Goal: Find contact information: Find contact information

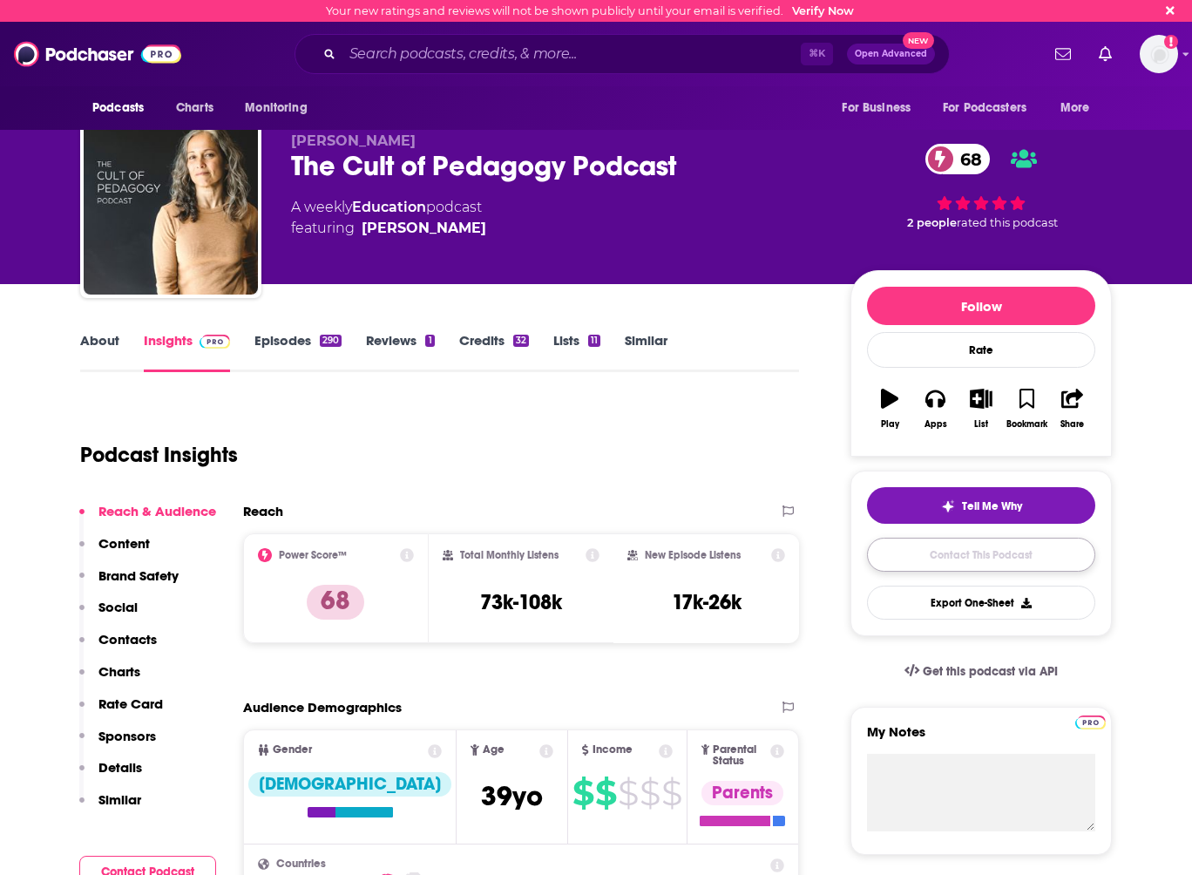
click at [993, 555] on link "Contact This Podcast" at bounding box center [981, 555] width 228 height 34
click at [102, 348] on link "About" at bounding box center [99, 352] width 39 height 40
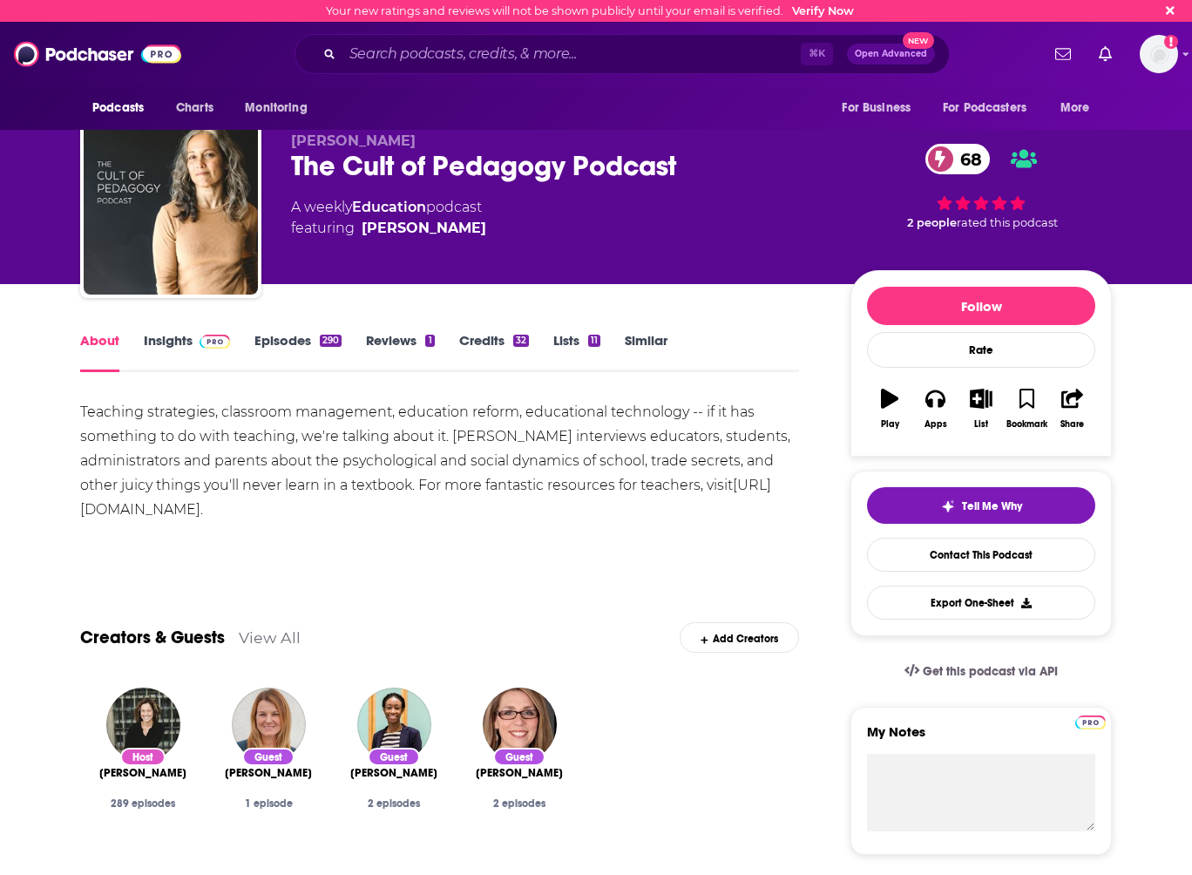
click at [200, 347] on img at bounding box center [215, 342] width 31 height 14
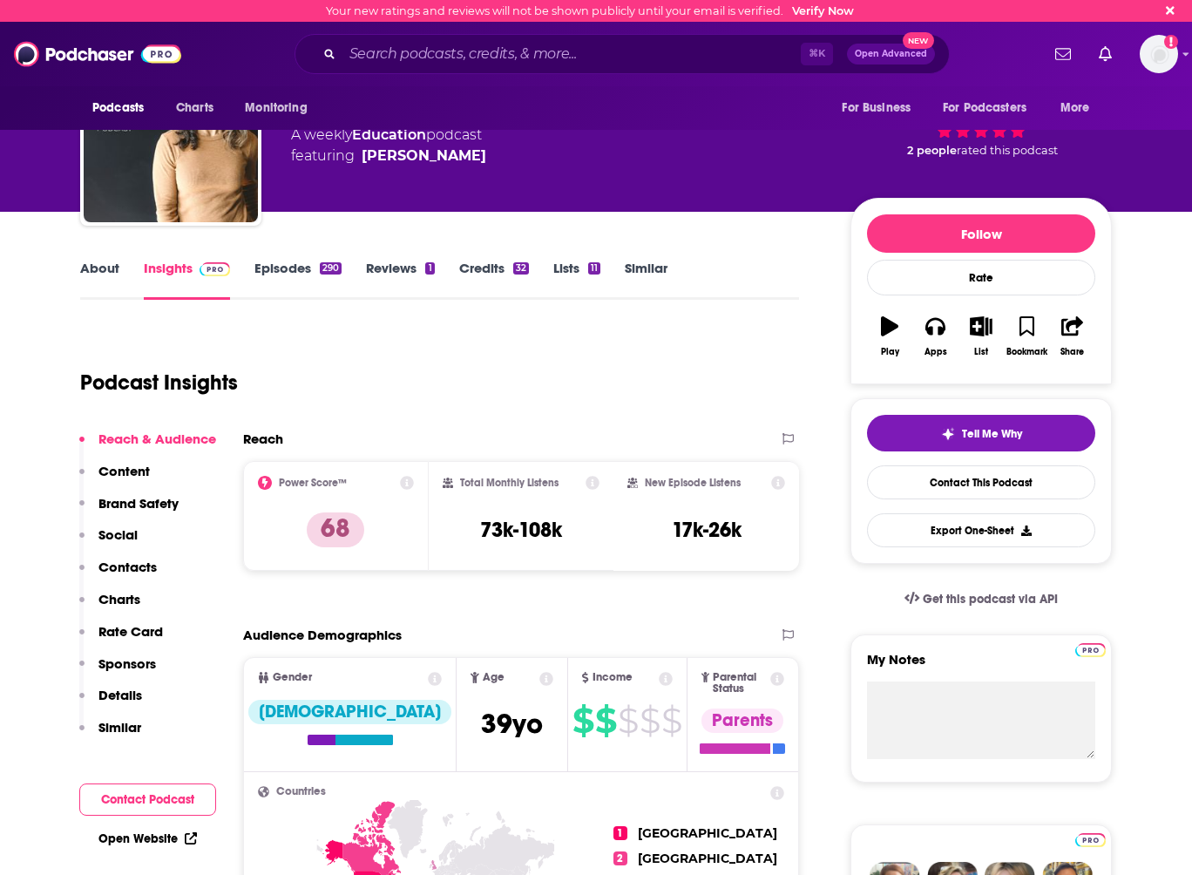
scroll to position [75, 0]
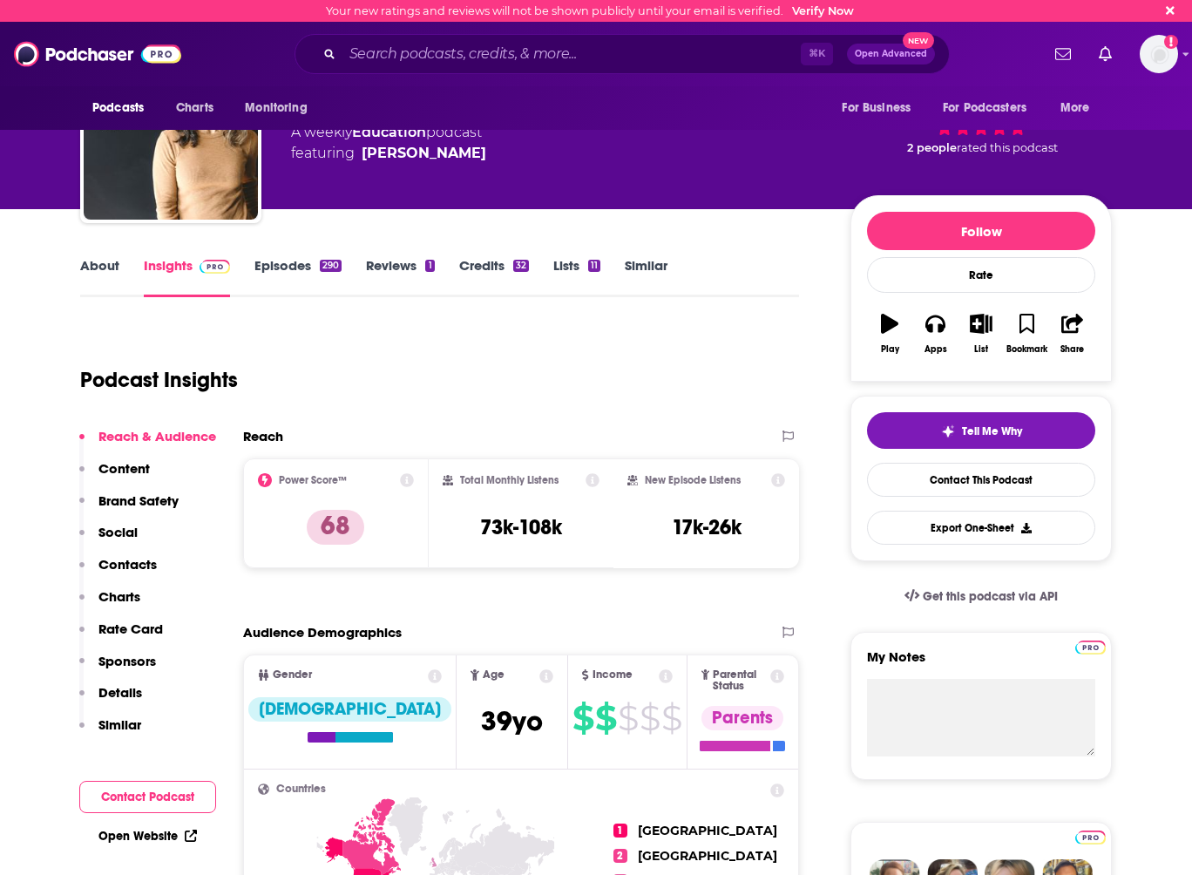
click at [129, 795] on button "Contact Podcast" at bounding box center [147, 797] width 137 height 32
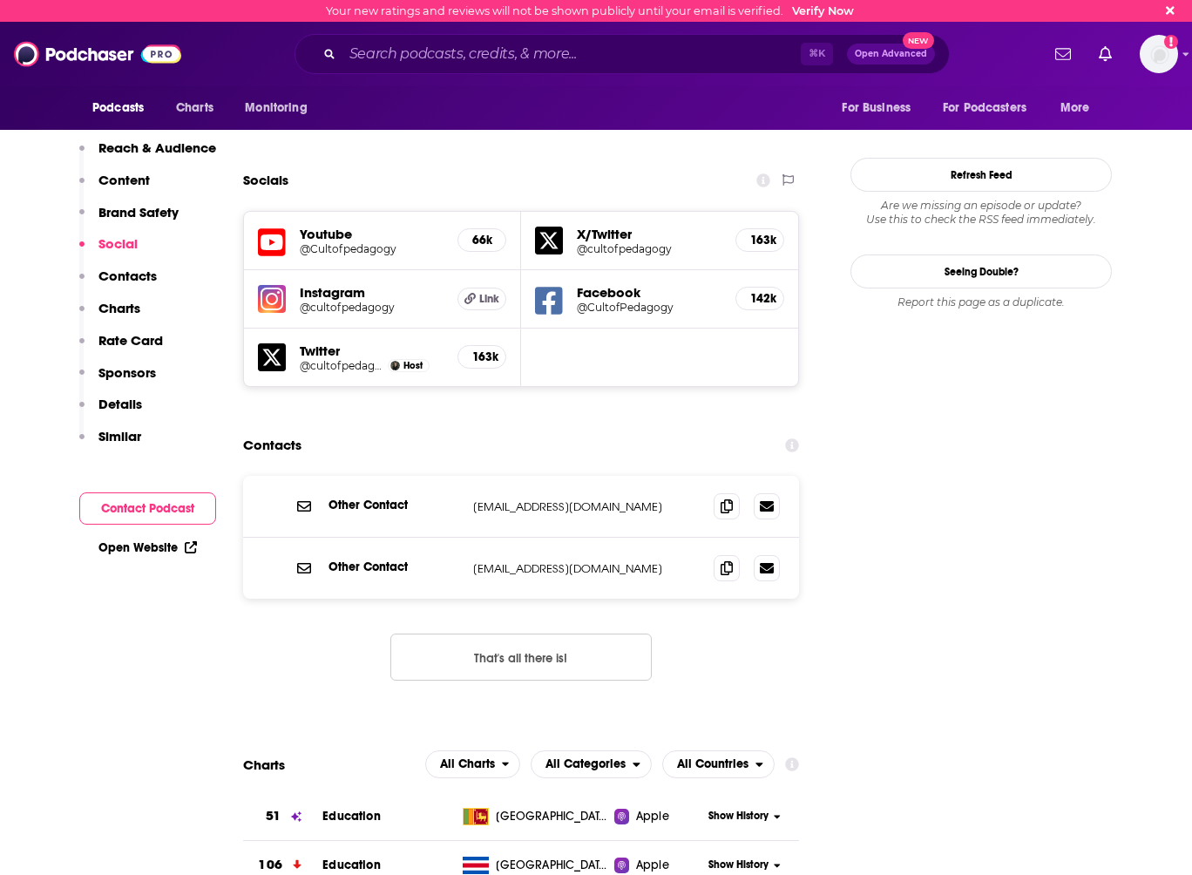
scroll to position [1944, 0]
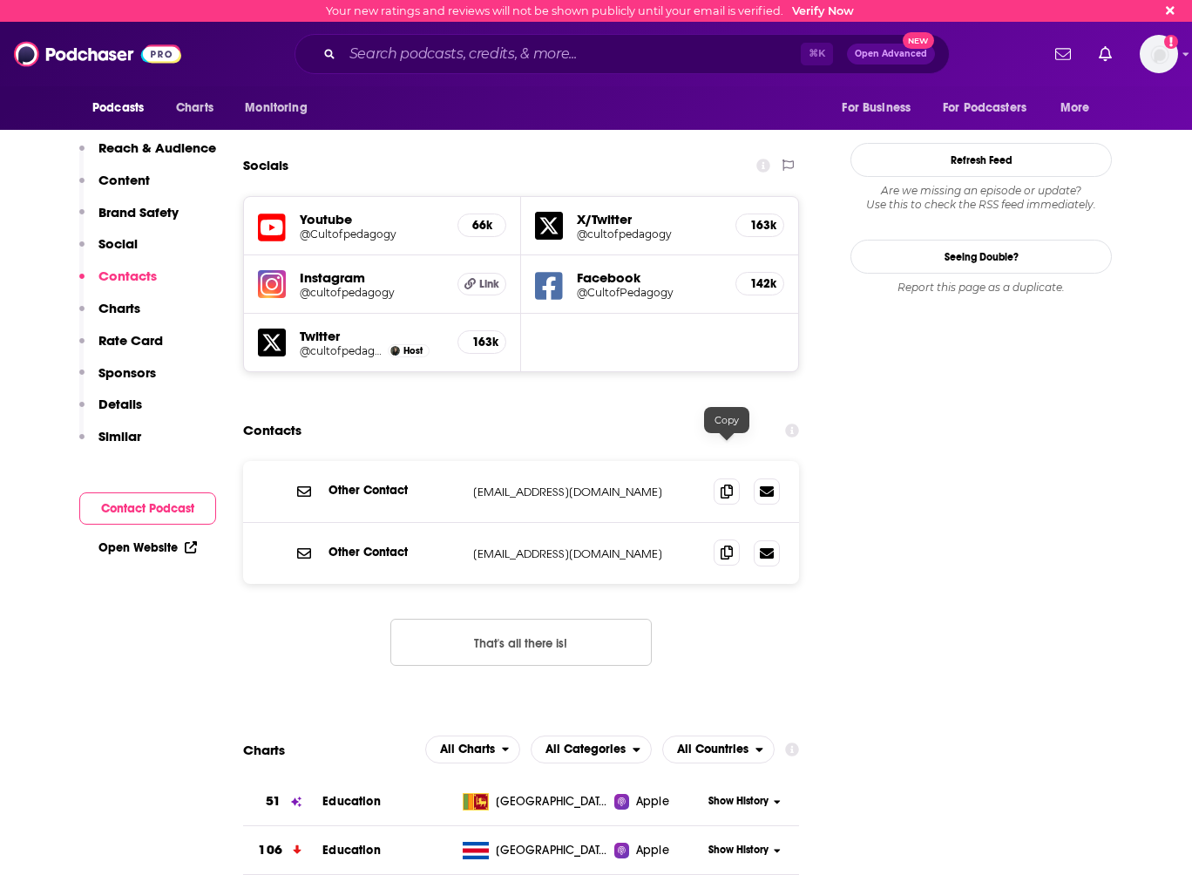
click at [728, 546] on icon at bounding box center [727, 553] width 12 height 14
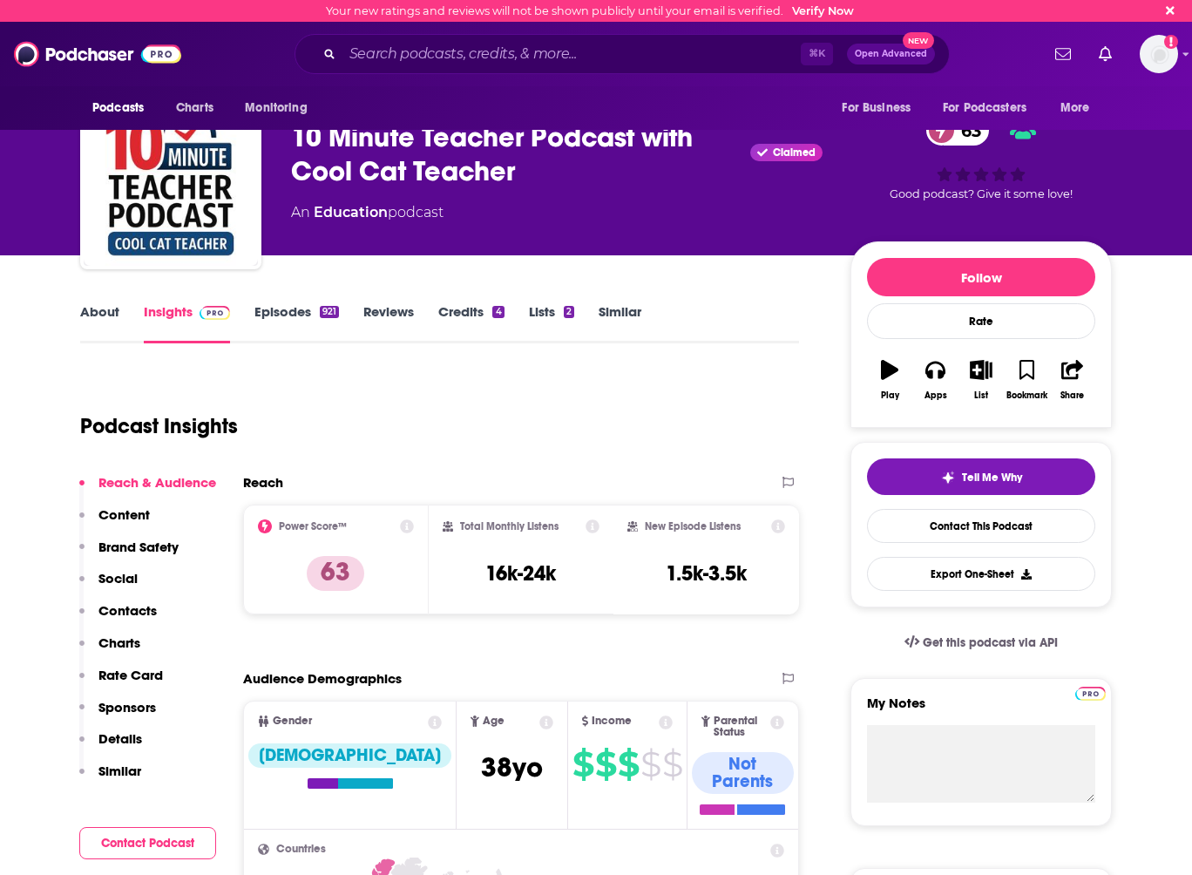
scroll to position [37, 0]
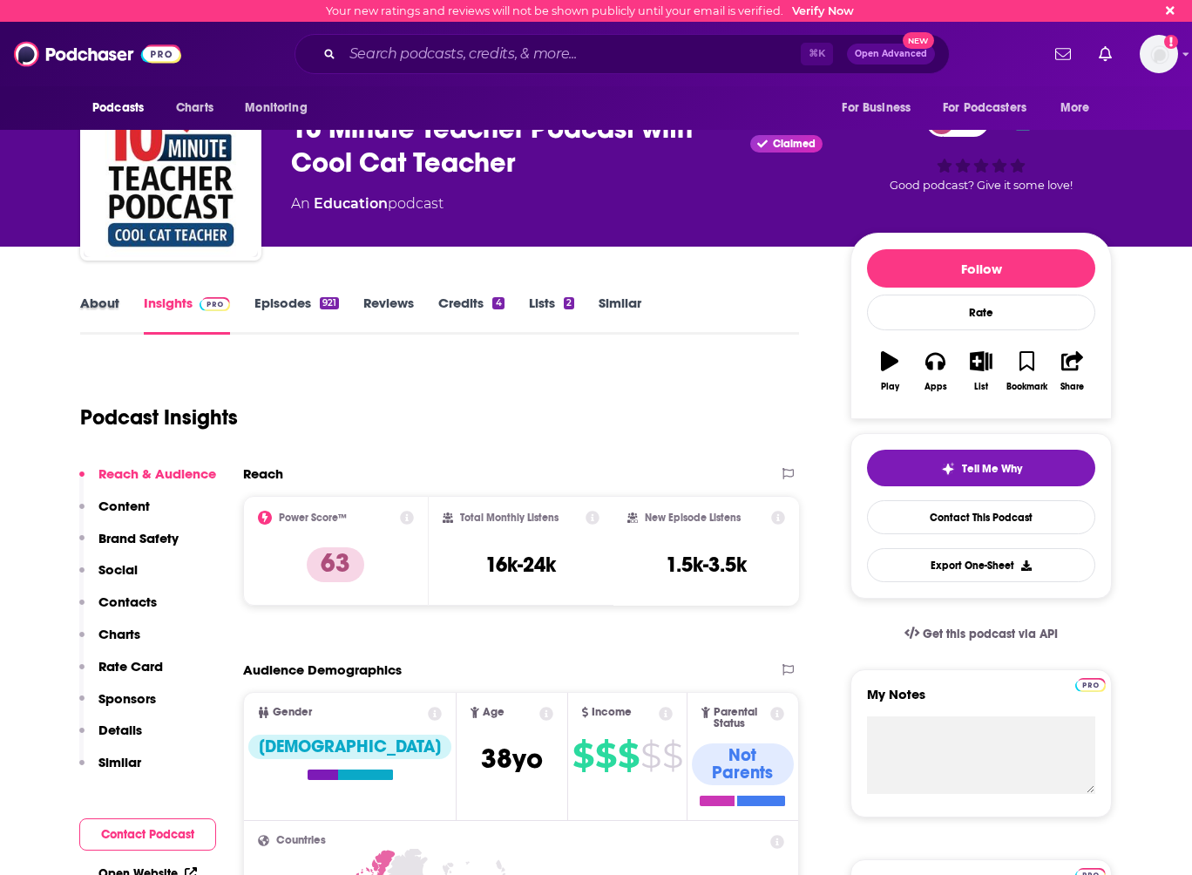
click at [119, 303] on div "About" at bounding box center [112, 315] width 64 height 40
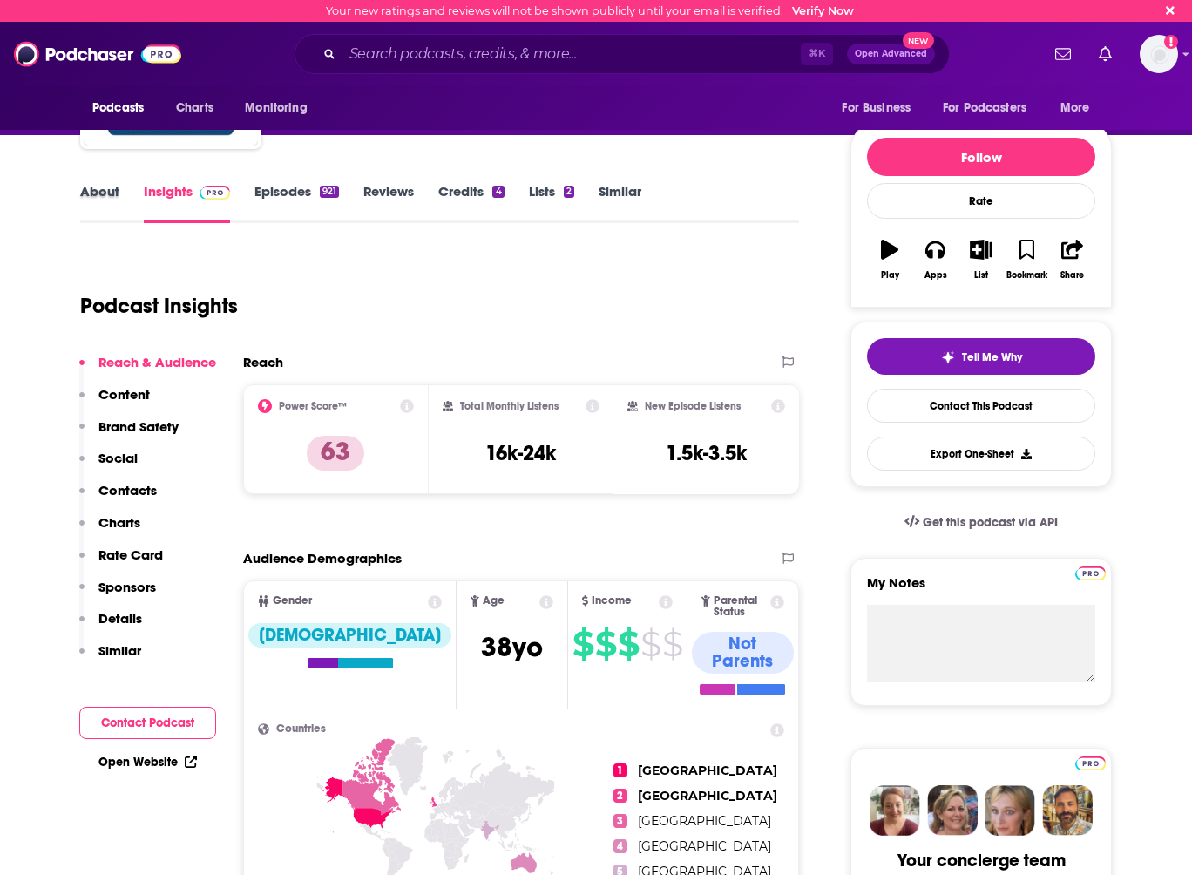
scroll to position [0, 0]
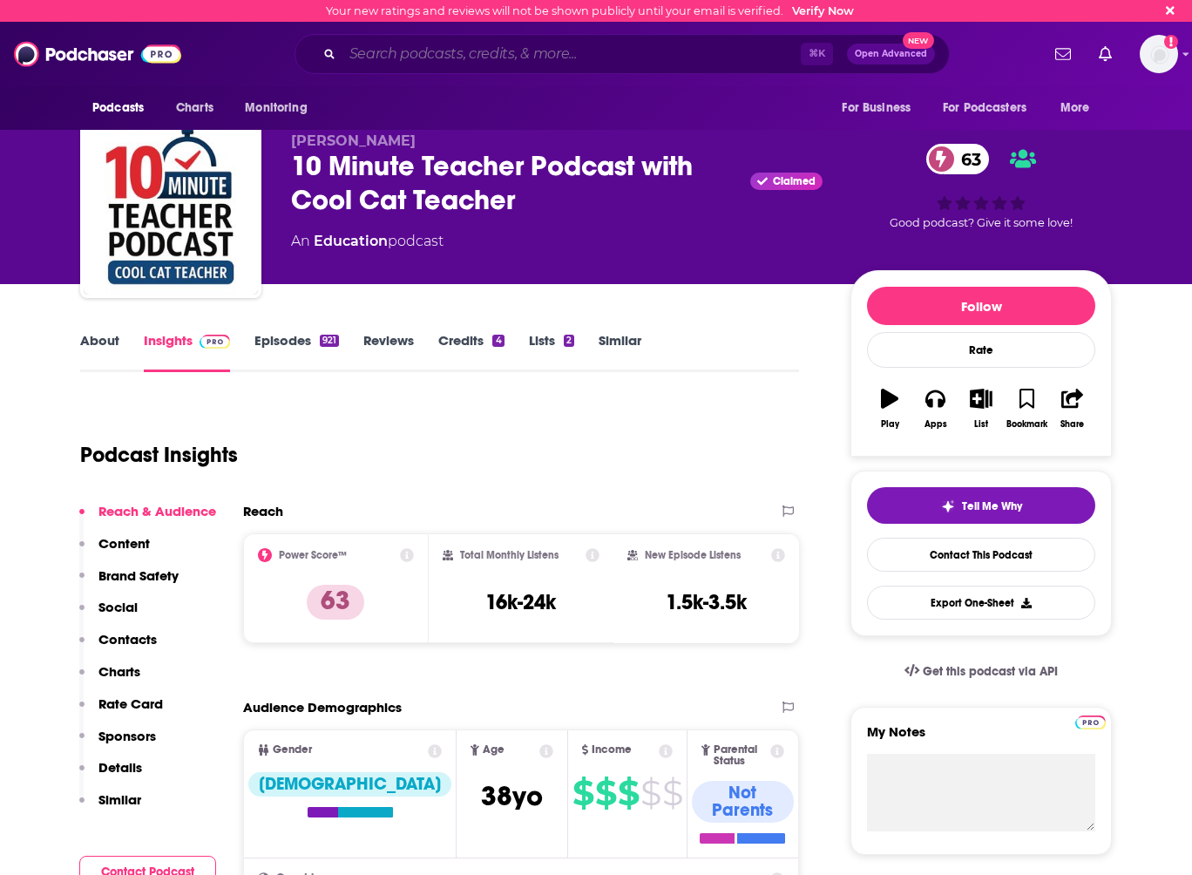
click at [450, 56] on input "Search podcasts, credits, & more..." at bounding box center [572, 54] width 458 height 28
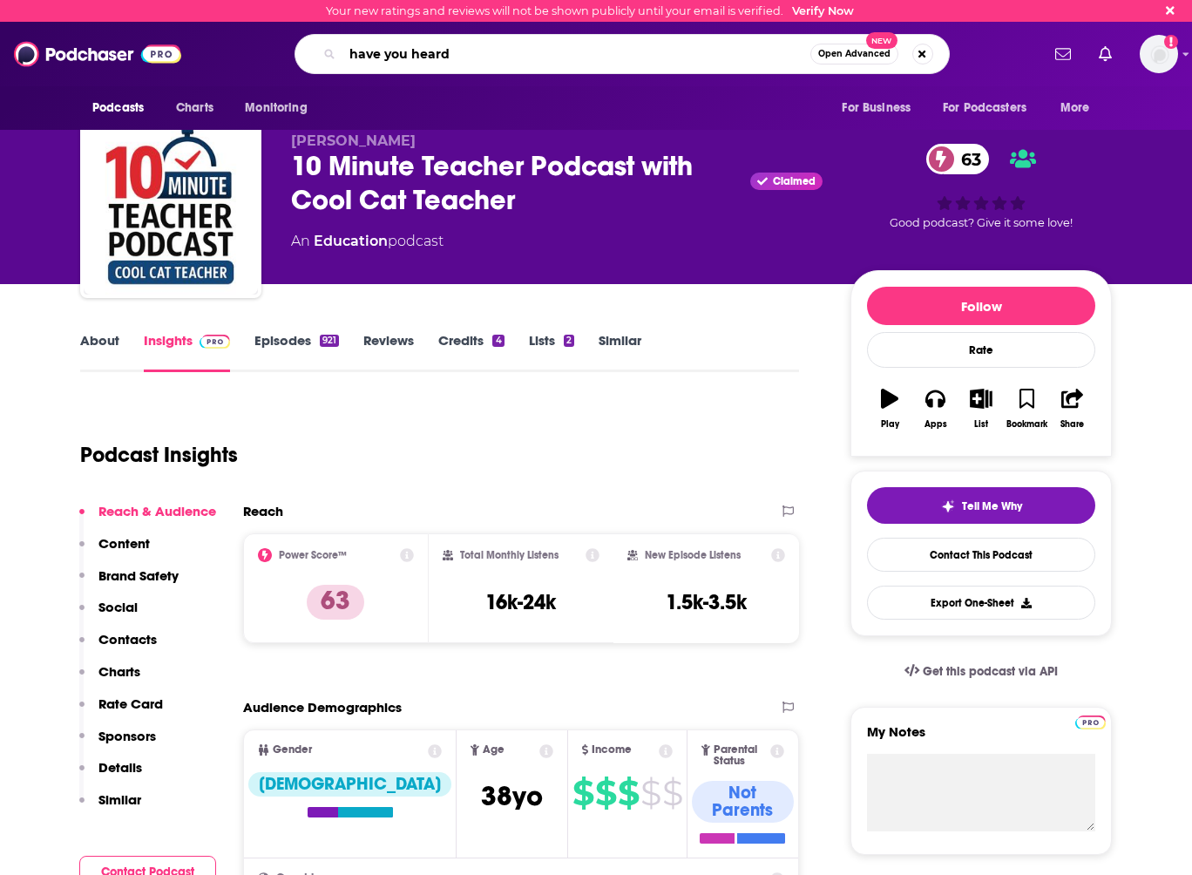
type input "have you heard"
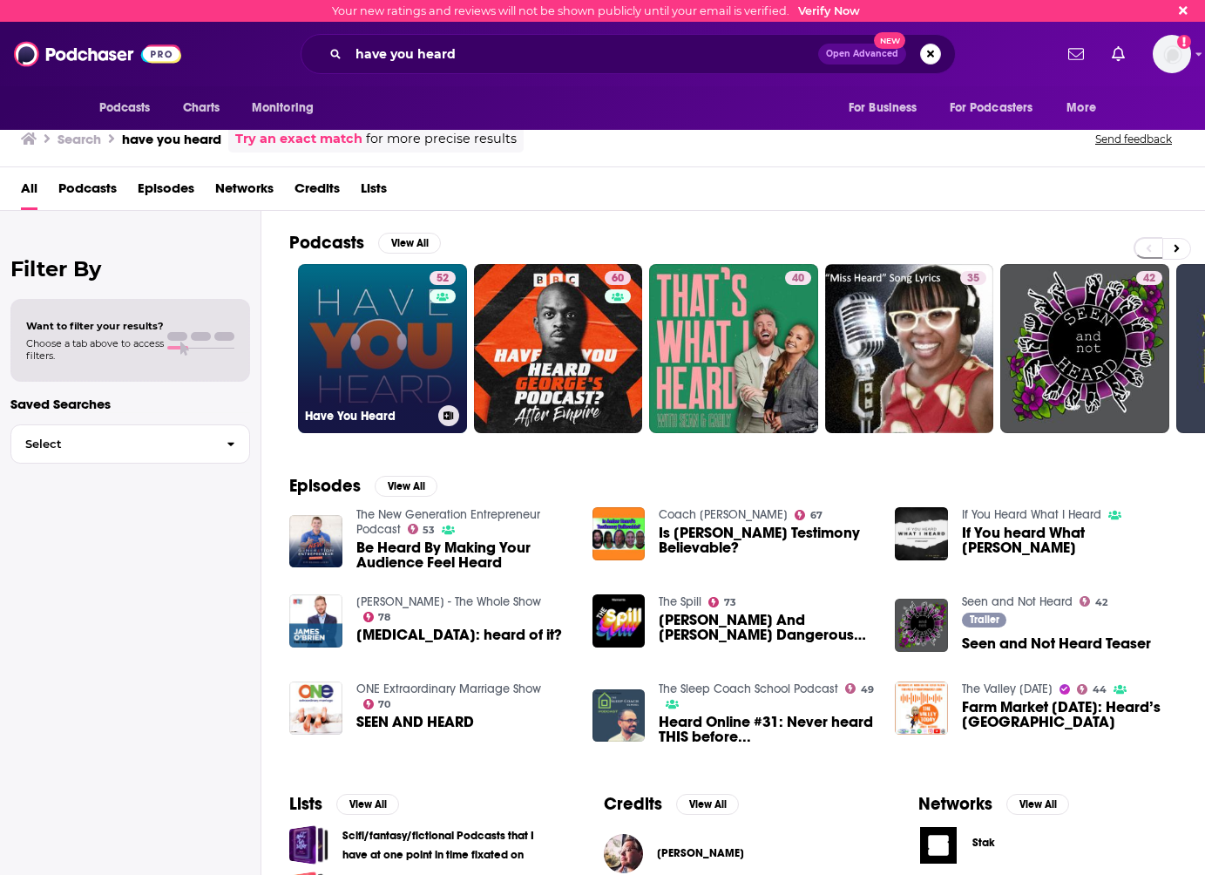
click at [374, 347] on link "52 Have You Heard" at bounding box center [382, 348] width 169 height 169
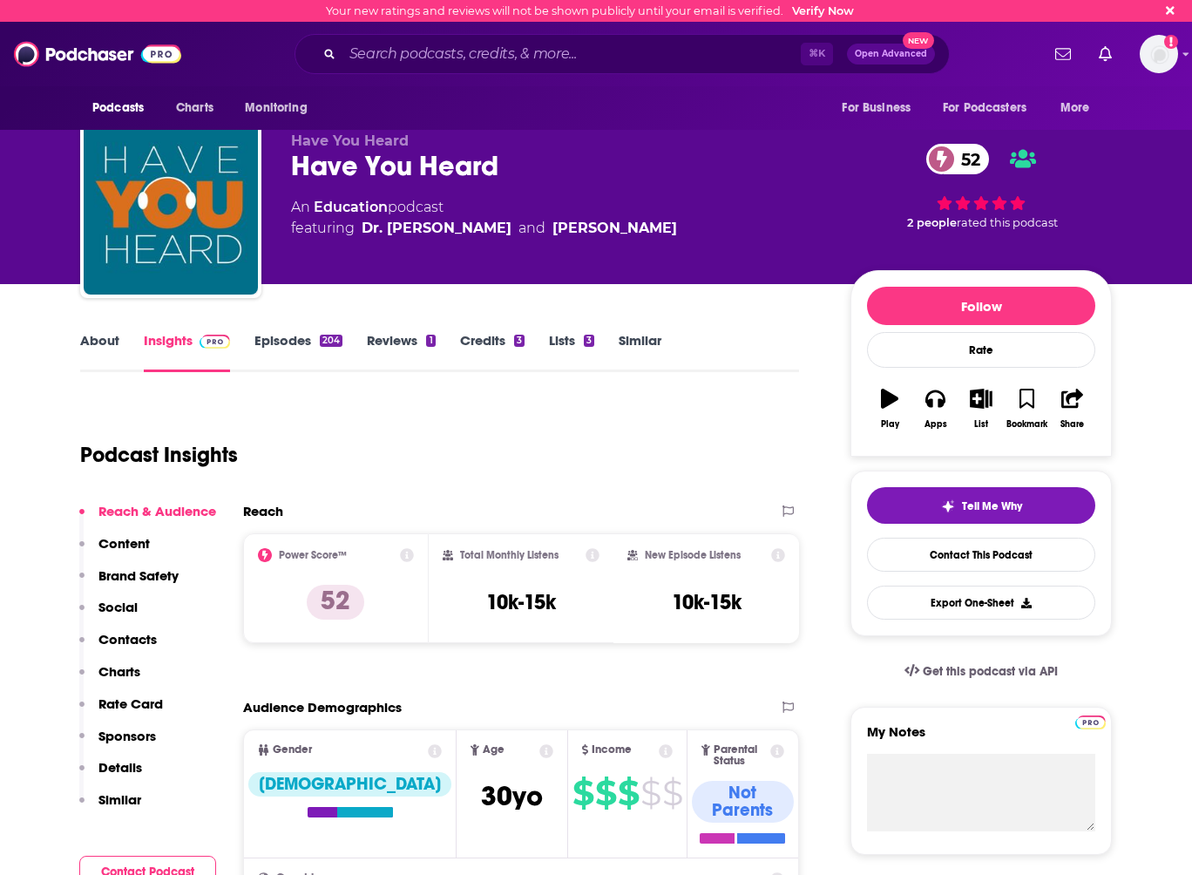
scroll to position [44, 0]
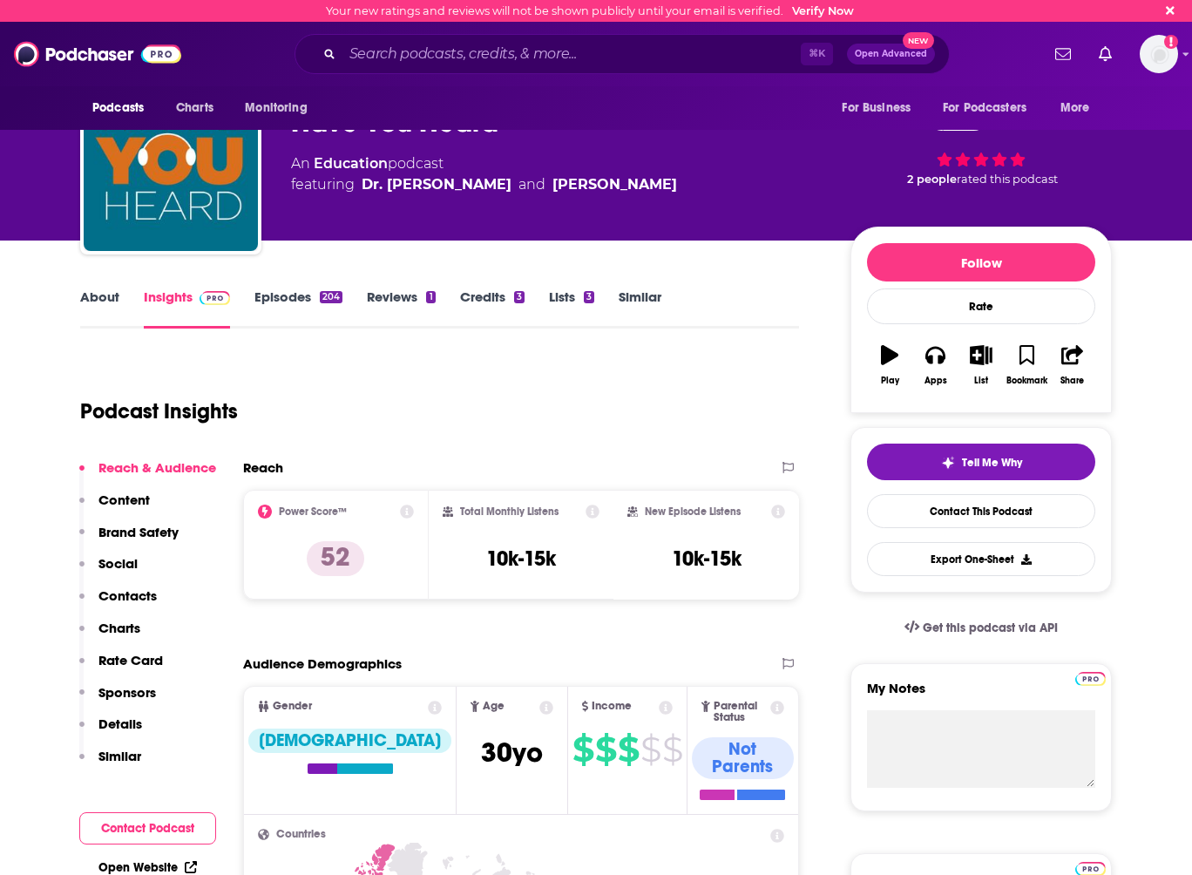
click at [126, 592] on p "Contacts" at bounding box center [127, 595] width 58 height 17
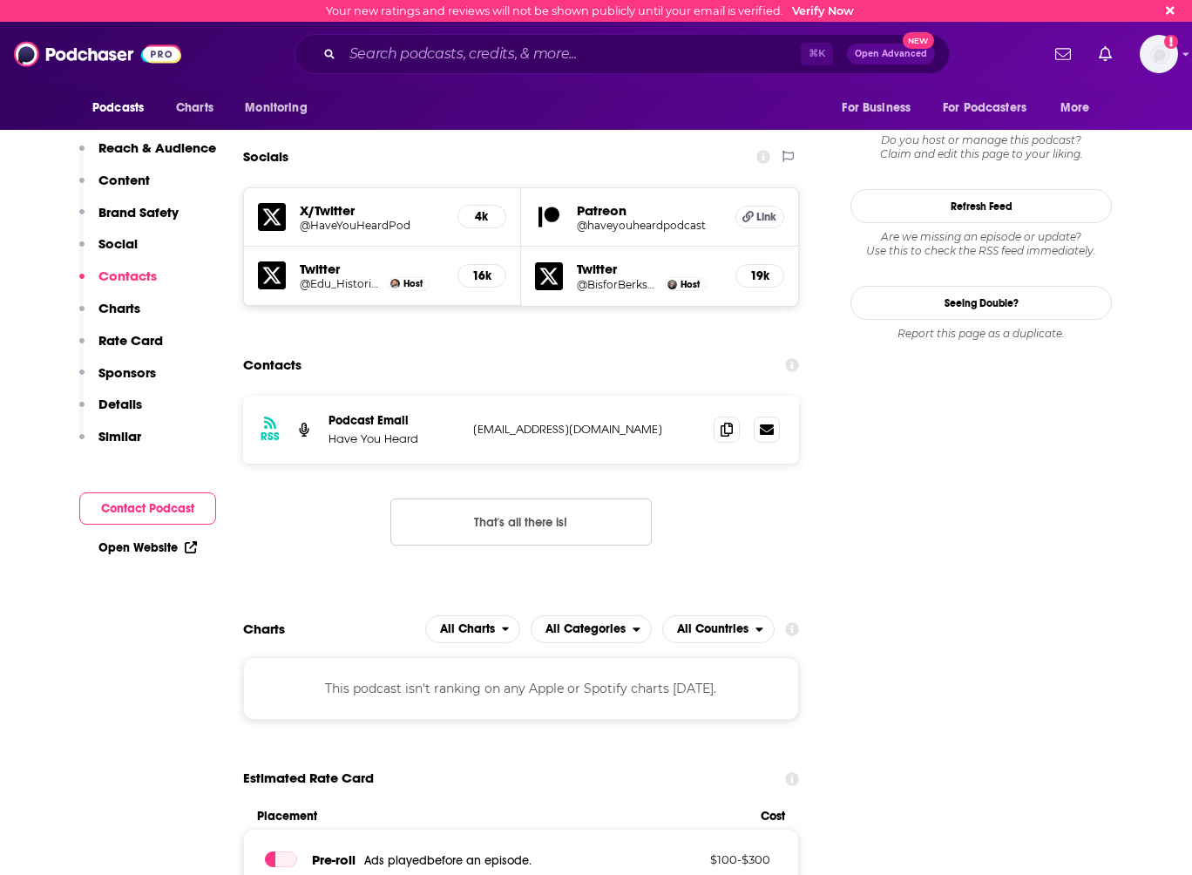
scroll to position [1642, 0]
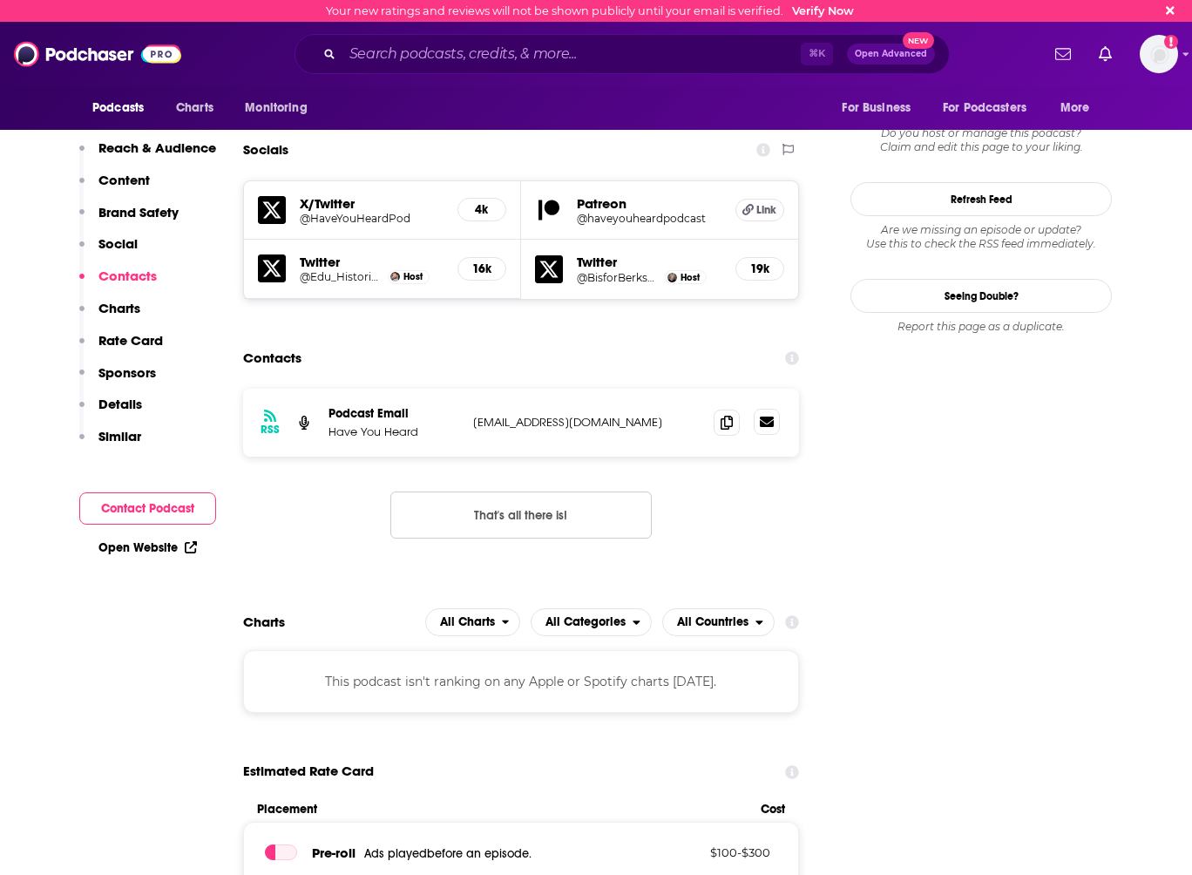
click at [764, 415] on icon at bounding box center [767, 422] width 14 height 14
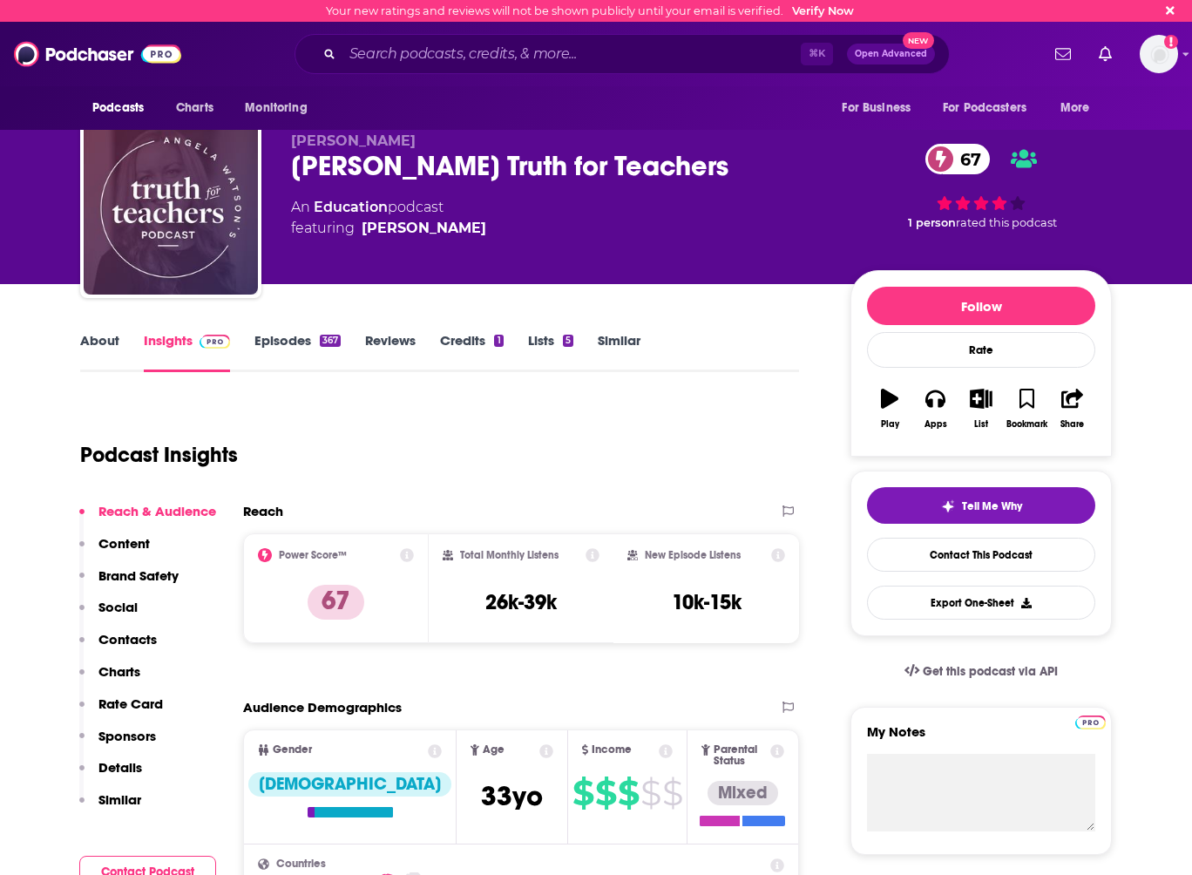
click at [513, 445] on div "Podcast Insights" at bounding box center [432, 444] width 705 height 89
click at [87, 359] on link "About" at bounding box center [99, 352] width 39 height 40
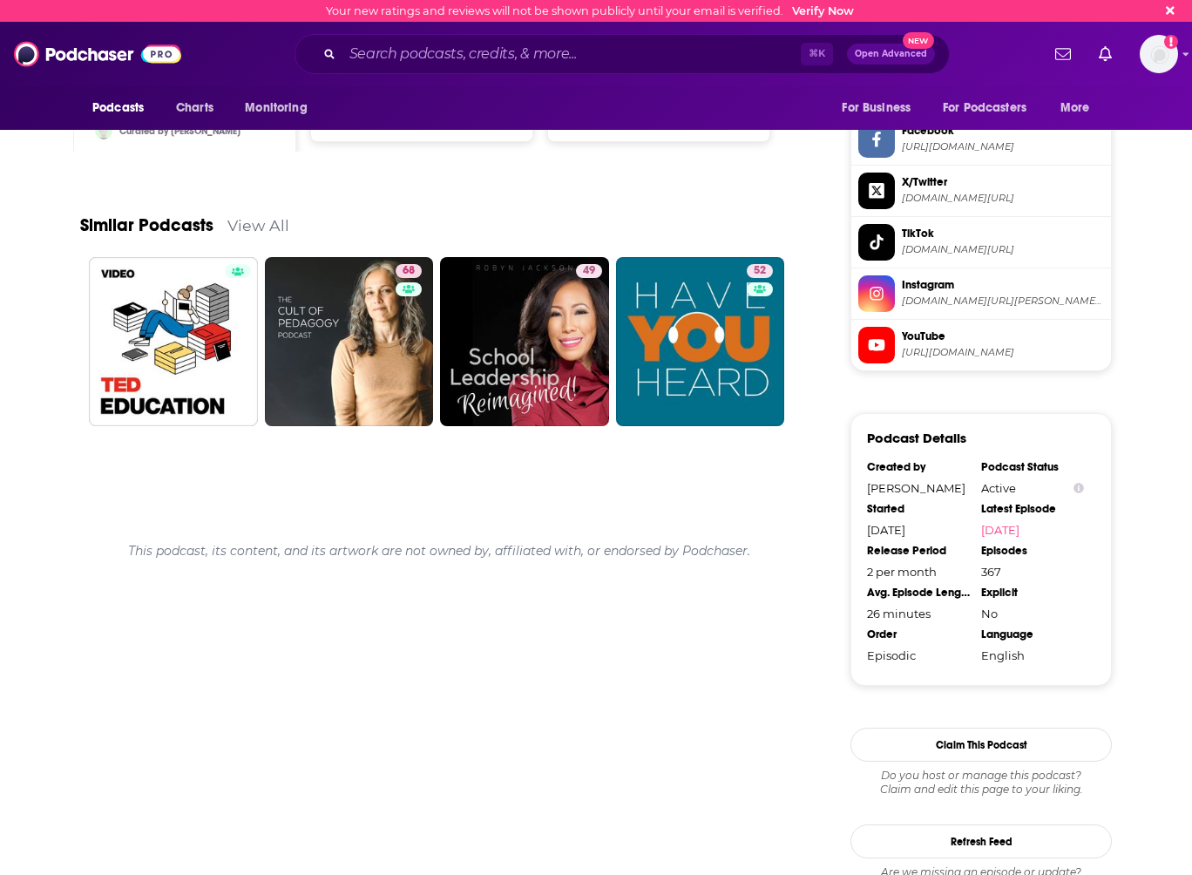
scroll to position [1630, 0]
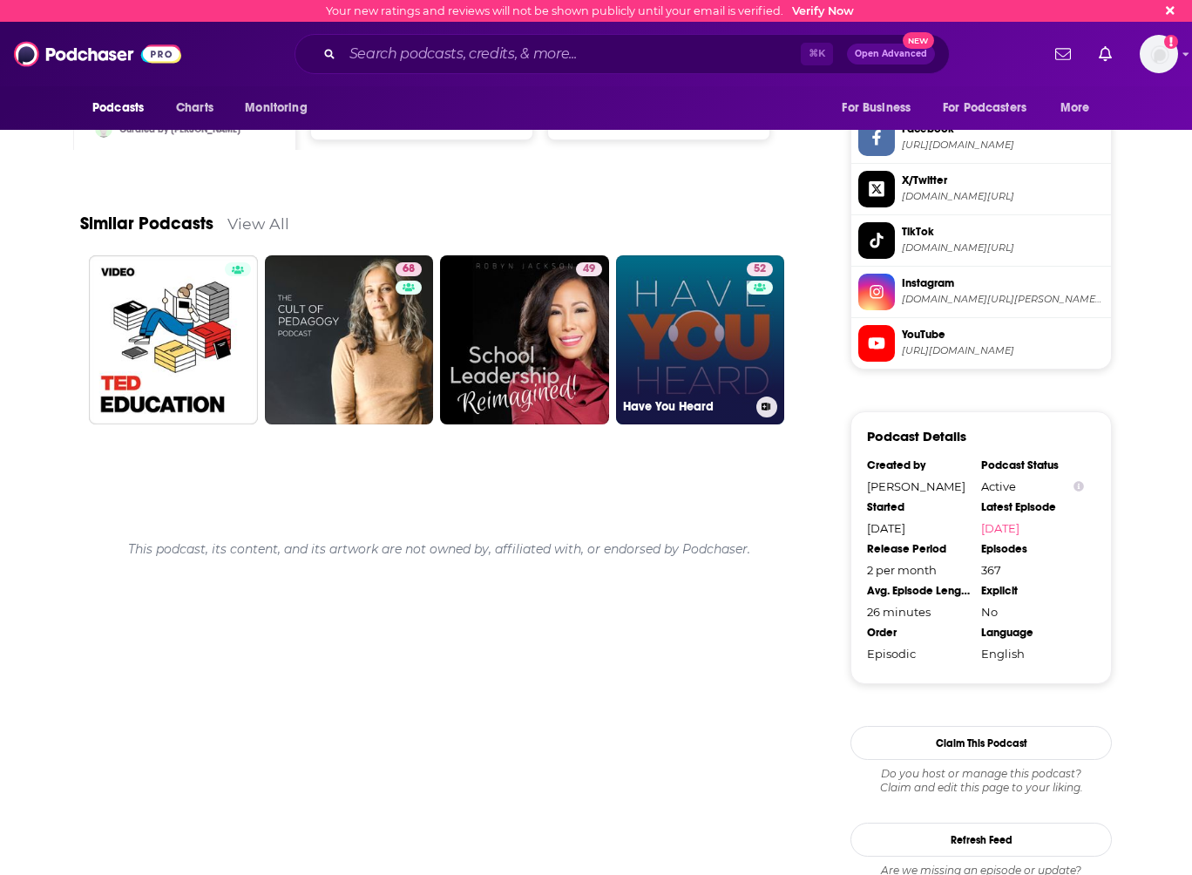
click at [727, 332] on link "52 Have You Heard" at bounding box center [700, 339] width 169 height 169
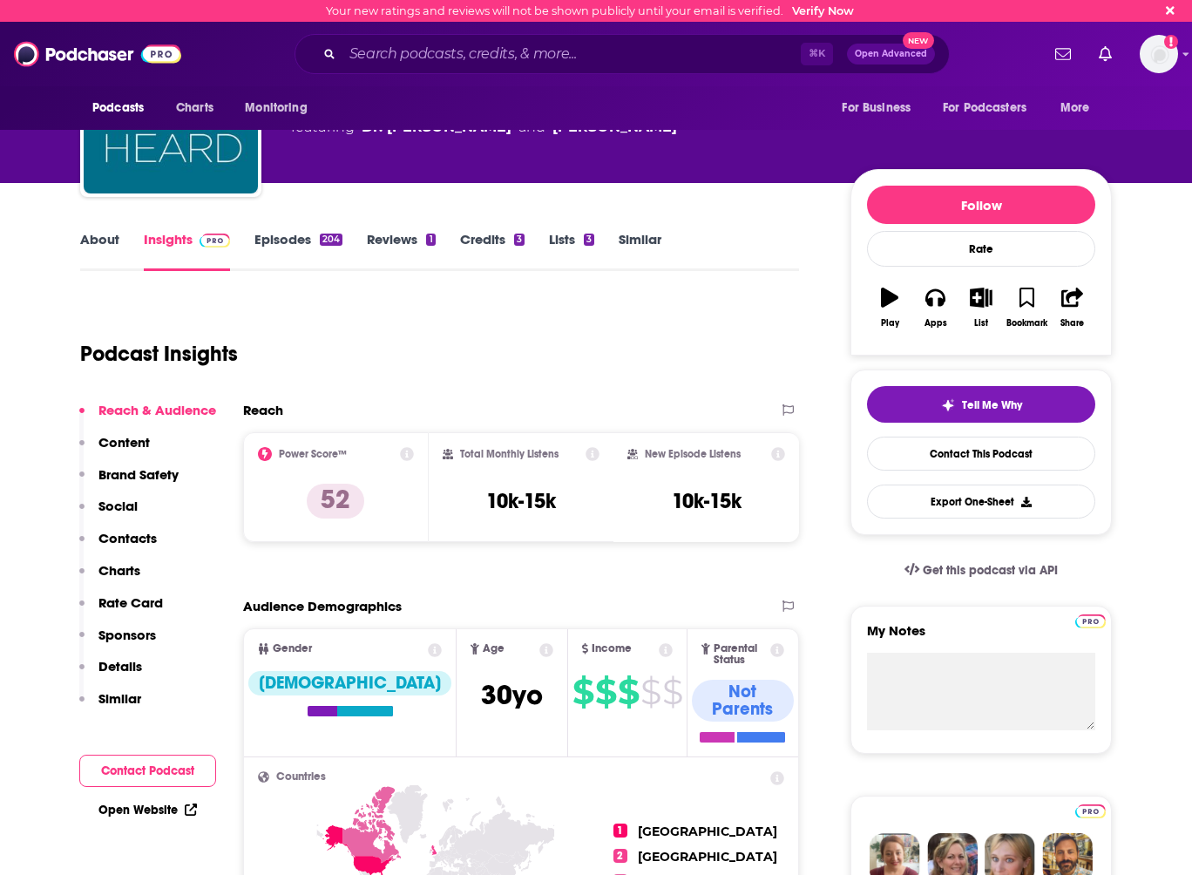
scroll to position [126, 0]
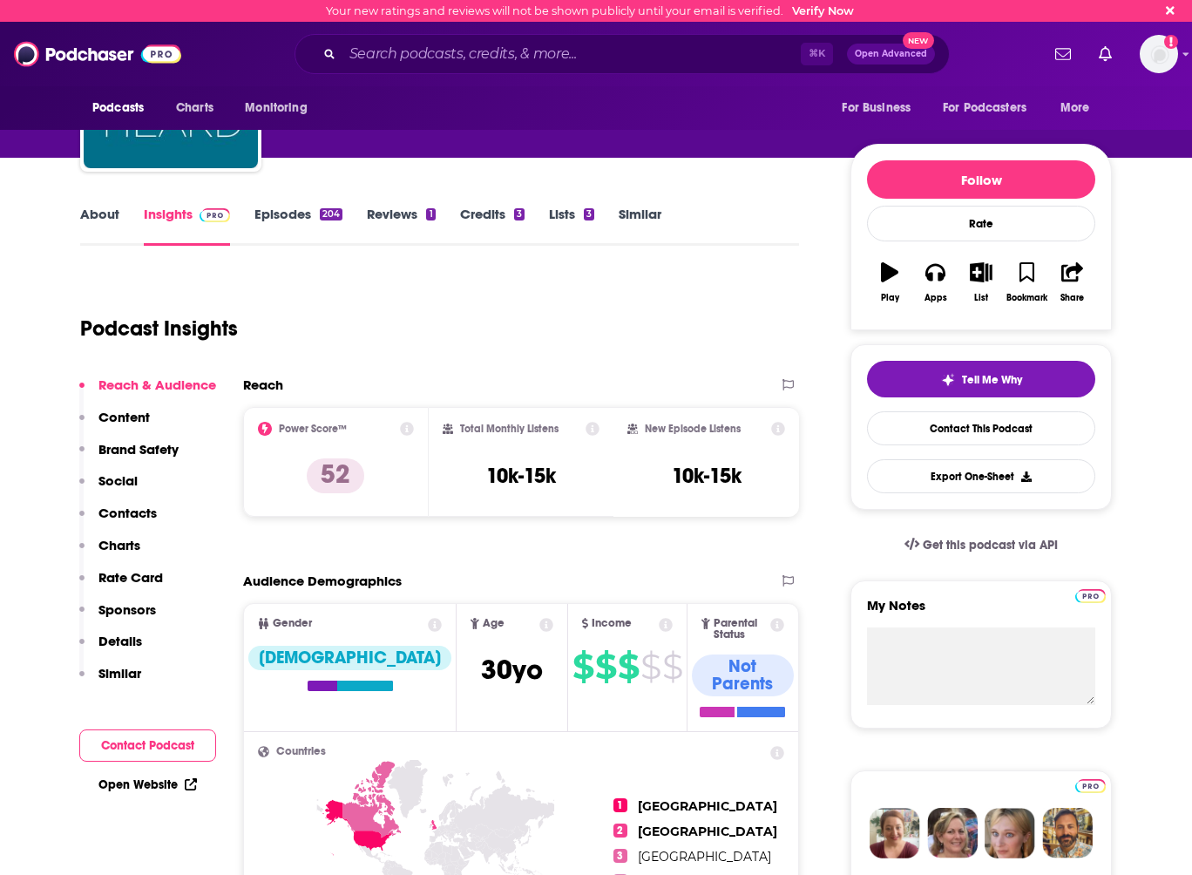
click at [105, 207] on link "About" at bounding box center [99, 226] width 39 height 40
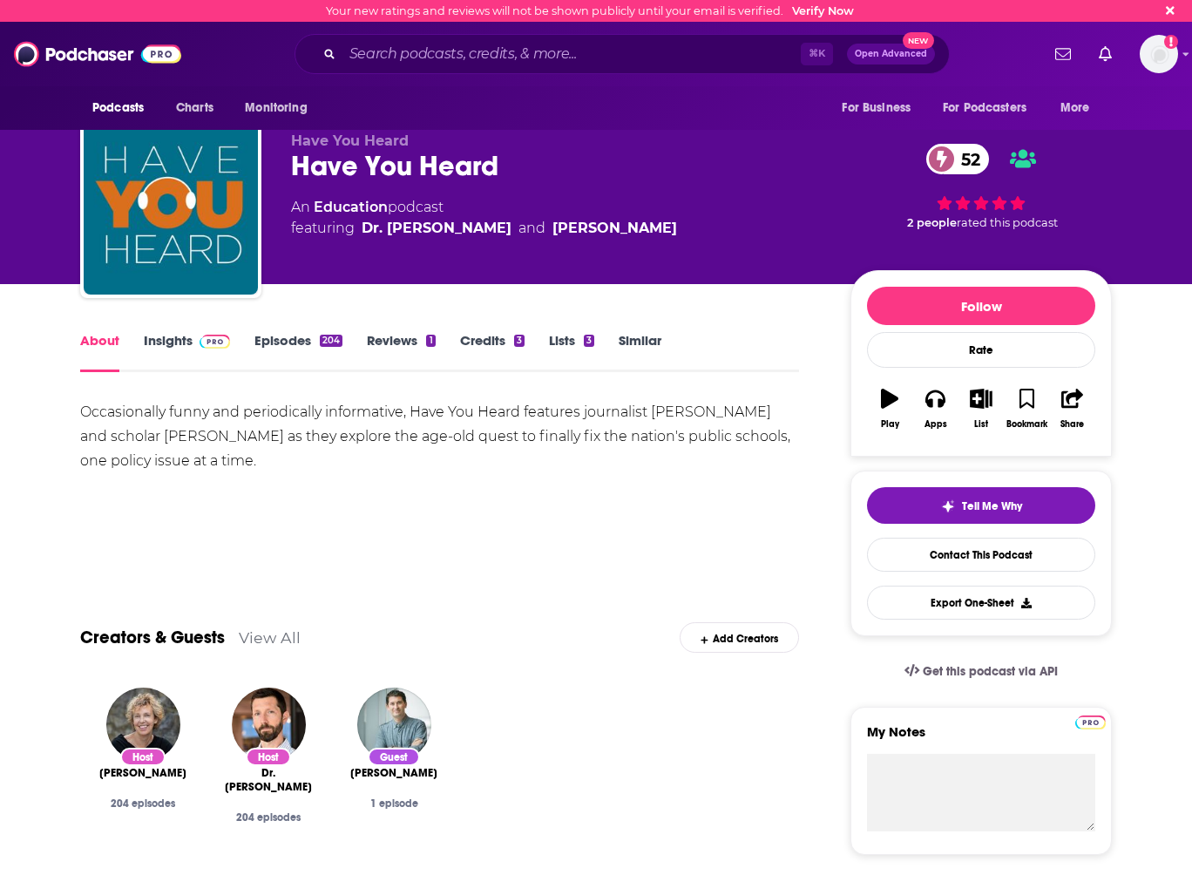
click at [391, 259] on div "Have You Heard Have You Heard 52 An Education podcast featuring Dr. Jack Schnei…" at bounding box center [557, 201] width 532 height 139
drag, startPoint x: 356, startPoint y: 230, endPoint x: 703, endPoint y: 231, distance: 347.8
click at [703, 231] on div "An Education podcast featuring Dr. Jack Schneider and Jennifer Berkshire" at bounding box center [557, 218] width 532 height 42
copy span "Dr. Jack Schneider and Jennifer Berkshire"
click at [189, 343] on link "Insights" at bounding box center [187, 352] width 86 height 40
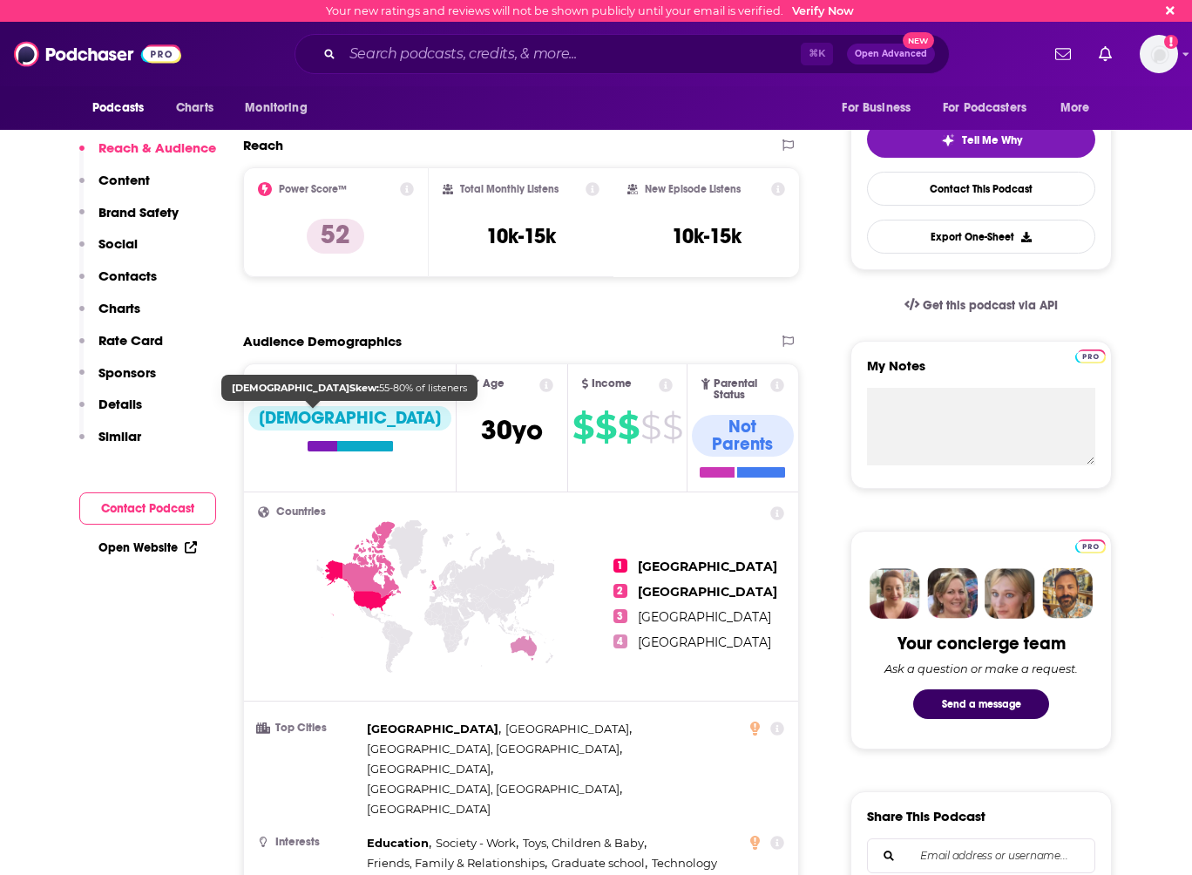
scroll to position [371, 0]
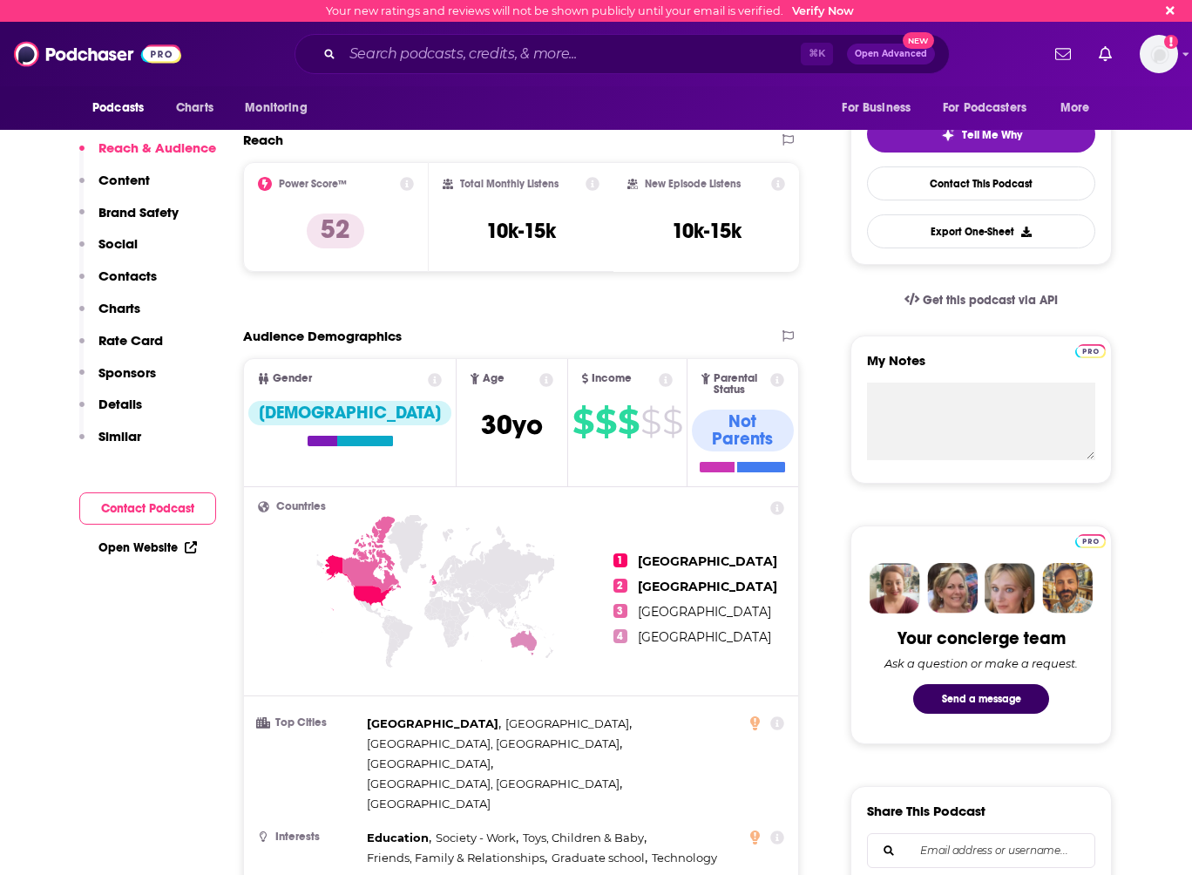
click at [151, 505] on button "Contact Podcast" at bounding box center [147, 508] width 137 height 32
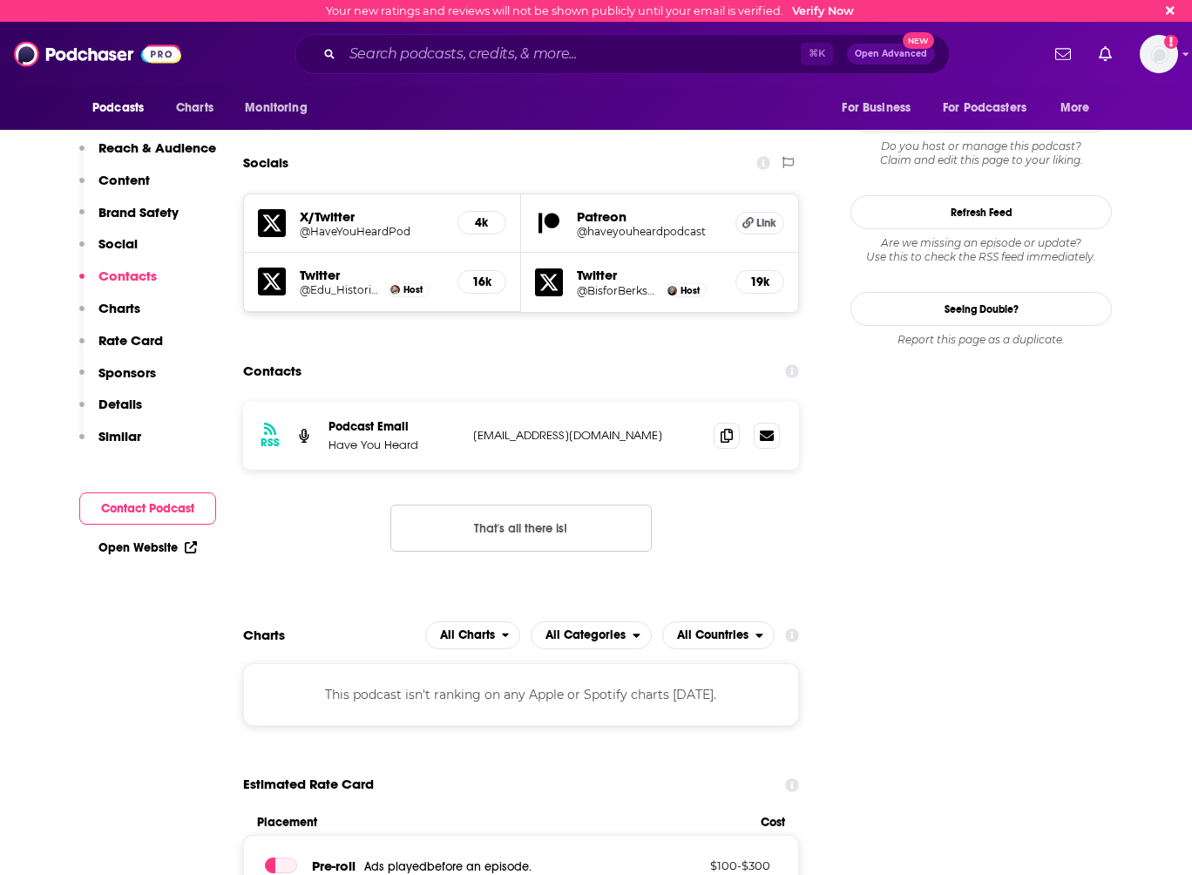
scroll to position [1642, 0]
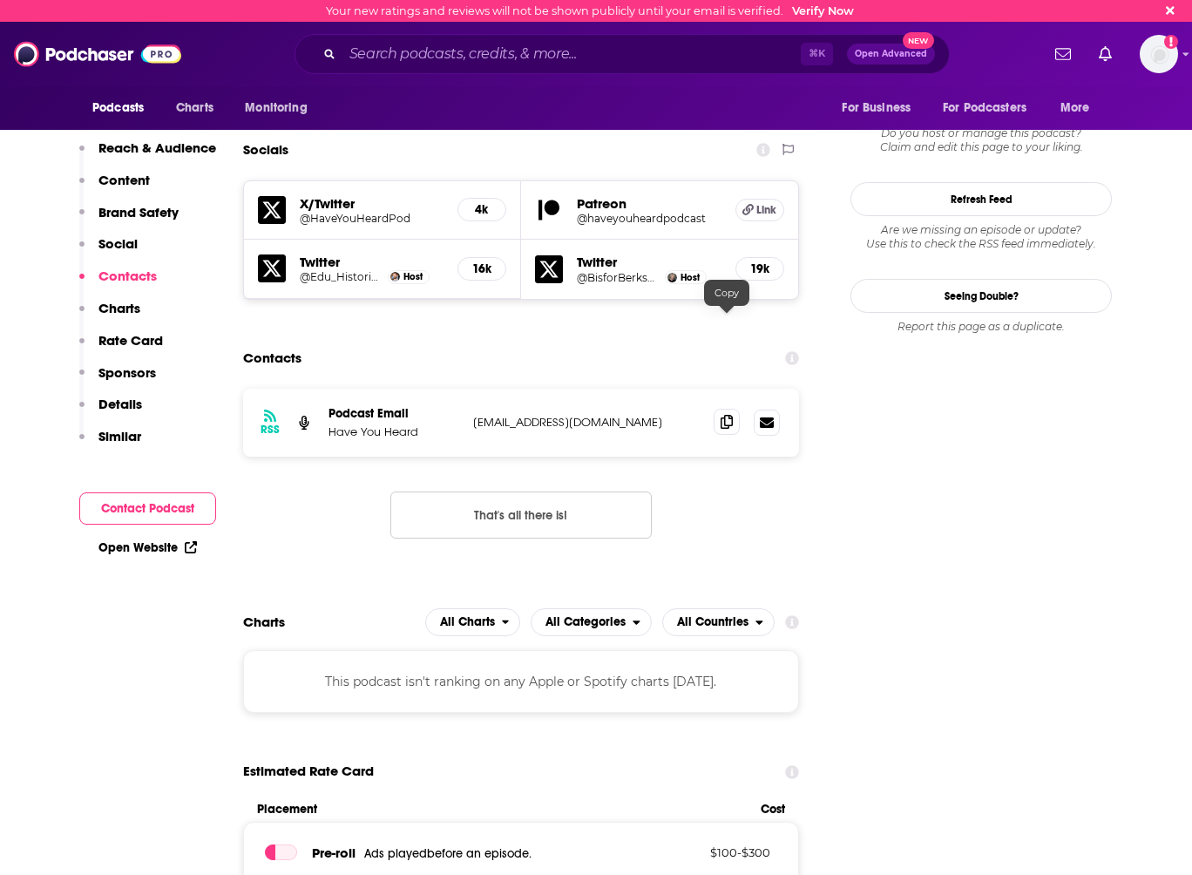
click at [730, 415] on icon at bounding box center [727, 422] width 12 height 14
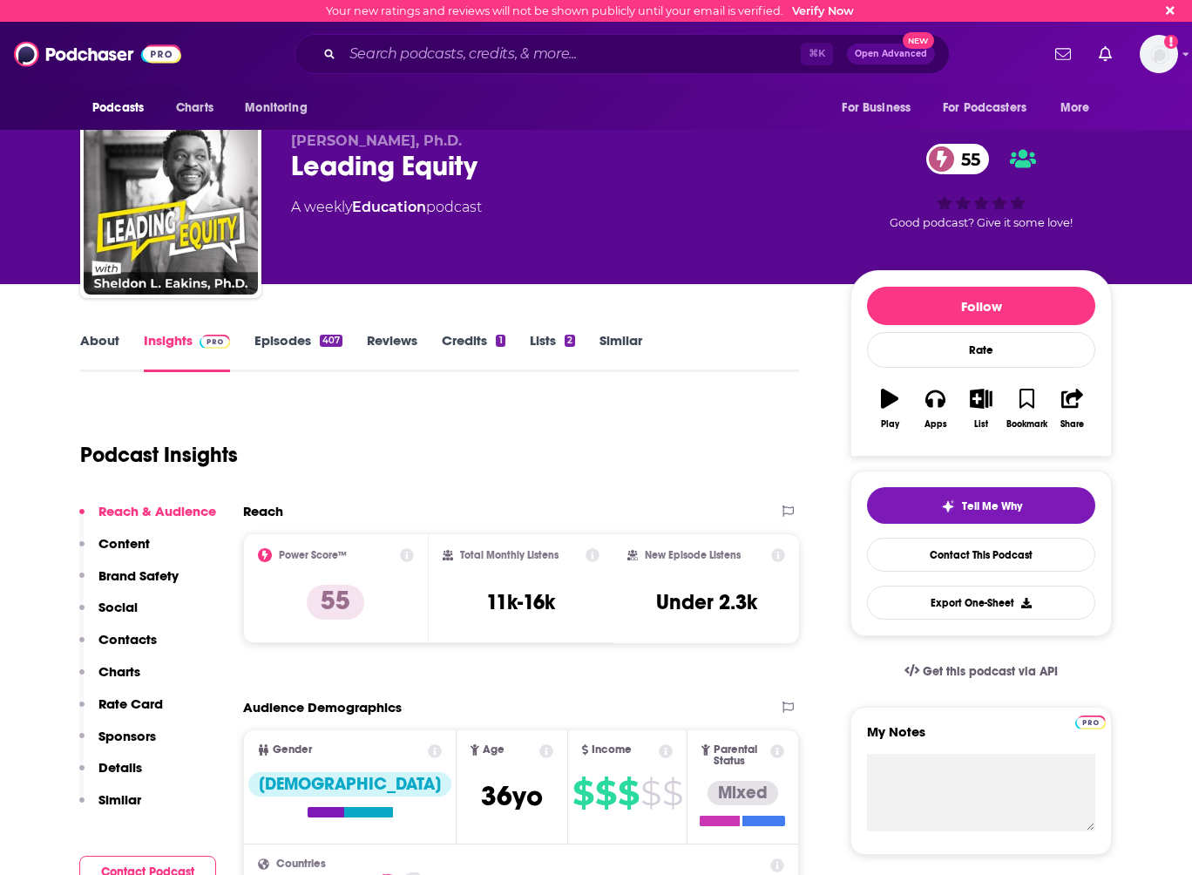
click at [316, 412] on div "Podcast Insights" at bounding box center [432, 444] width 705 height 89
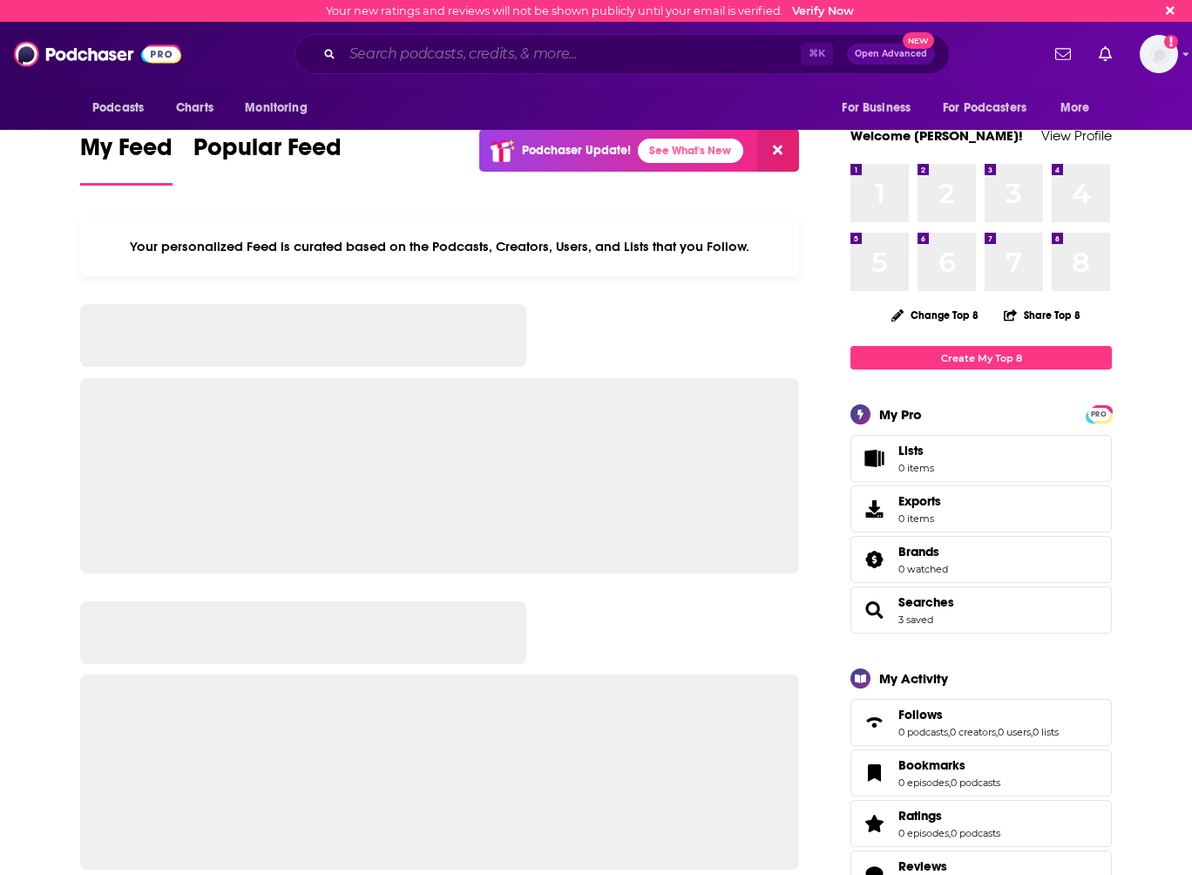
click at [433, 54] on input "Search podcasts, credits, & more..." at bounding box center [572, 54] width 458 height 28
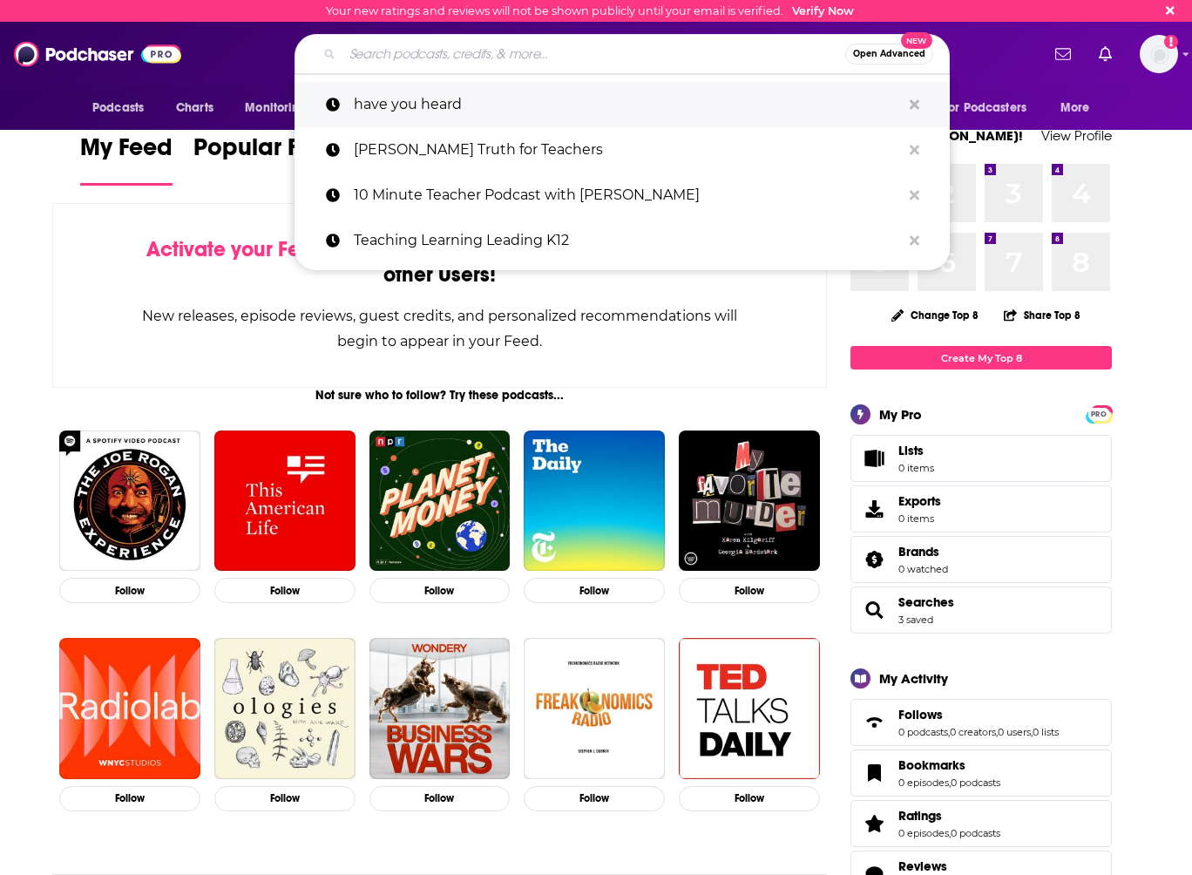
click at [418, 105] on p "have you heard" at bounding box center [627, 104] width 547 height 45
type input "have you heard"
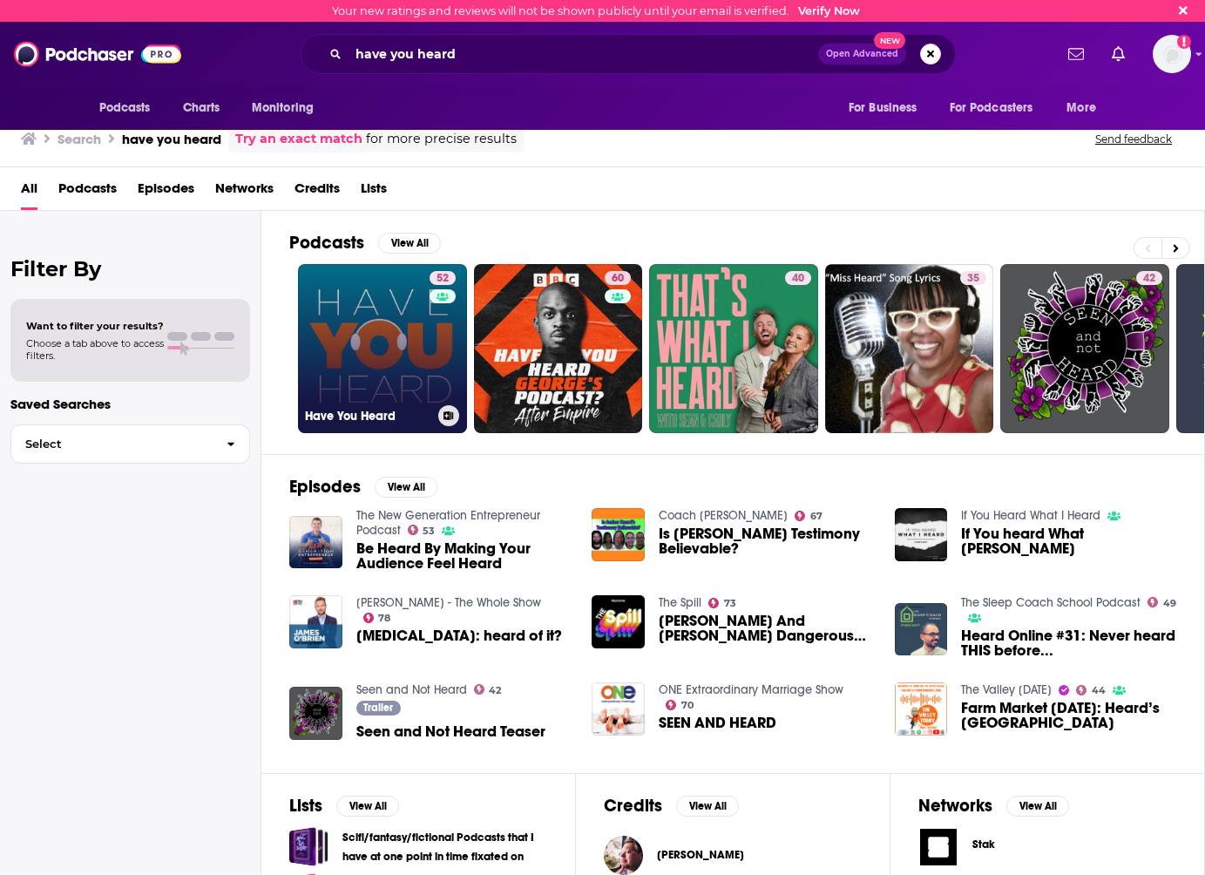
click at [365, 359] on link "52 Have You Heard" at bounding box center [382, 348] width 169 height 169
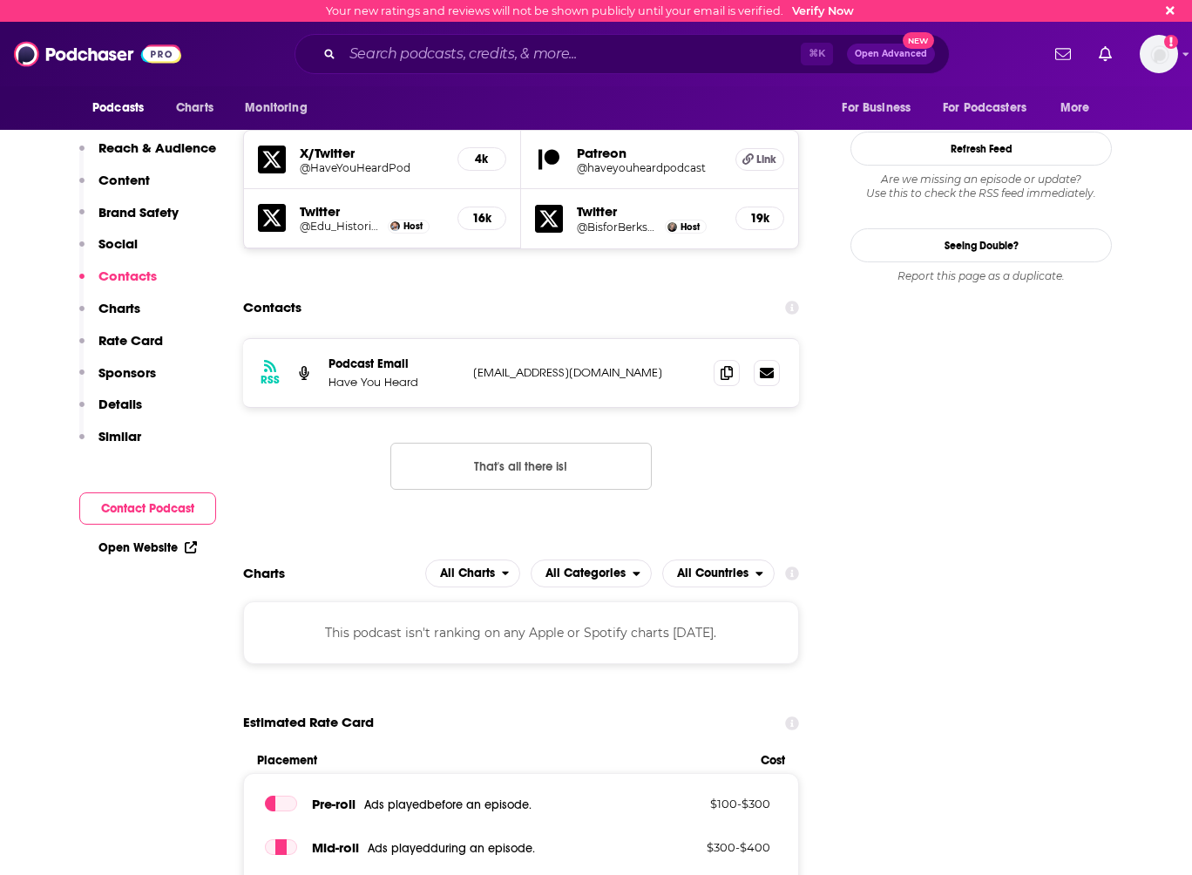
scroll to position [1694, 0]
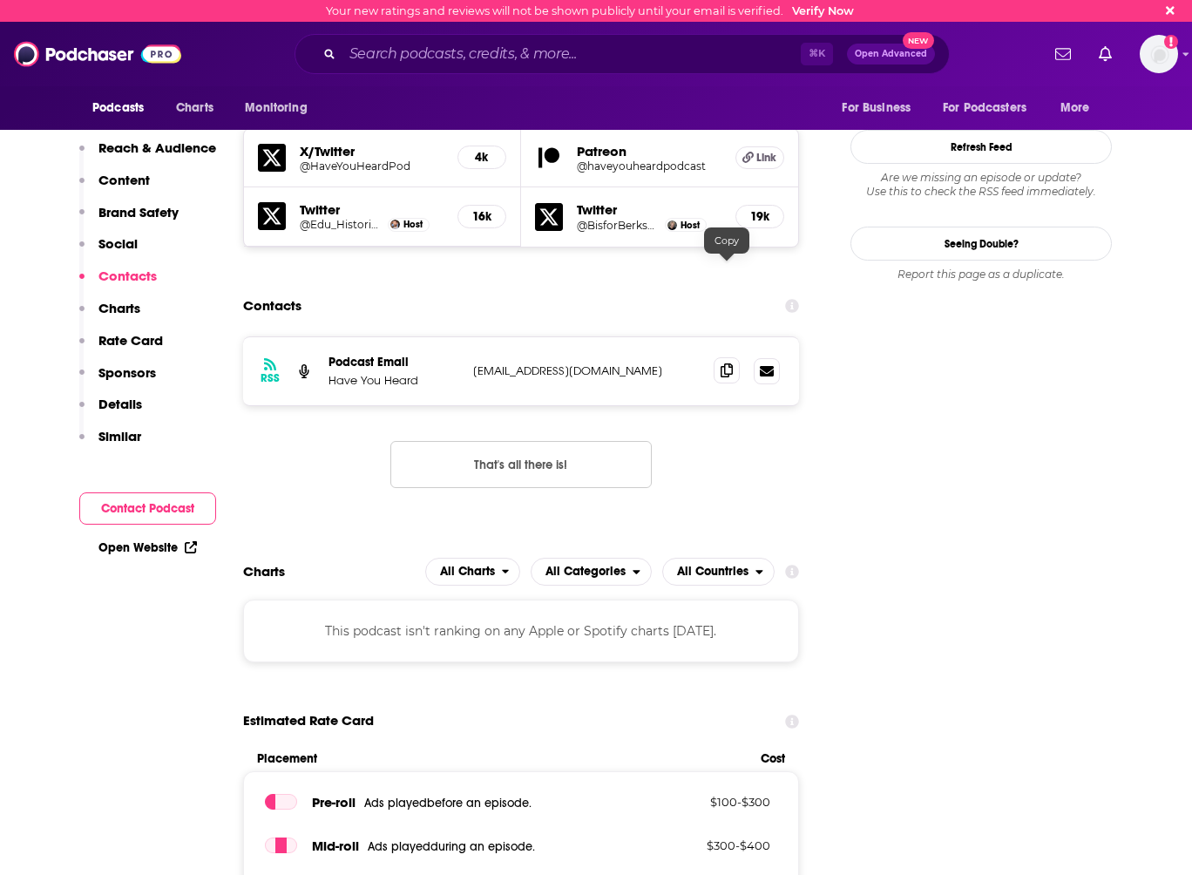
click at [730, 363] on icon at bounding box center [727, 370] width 12 height 14
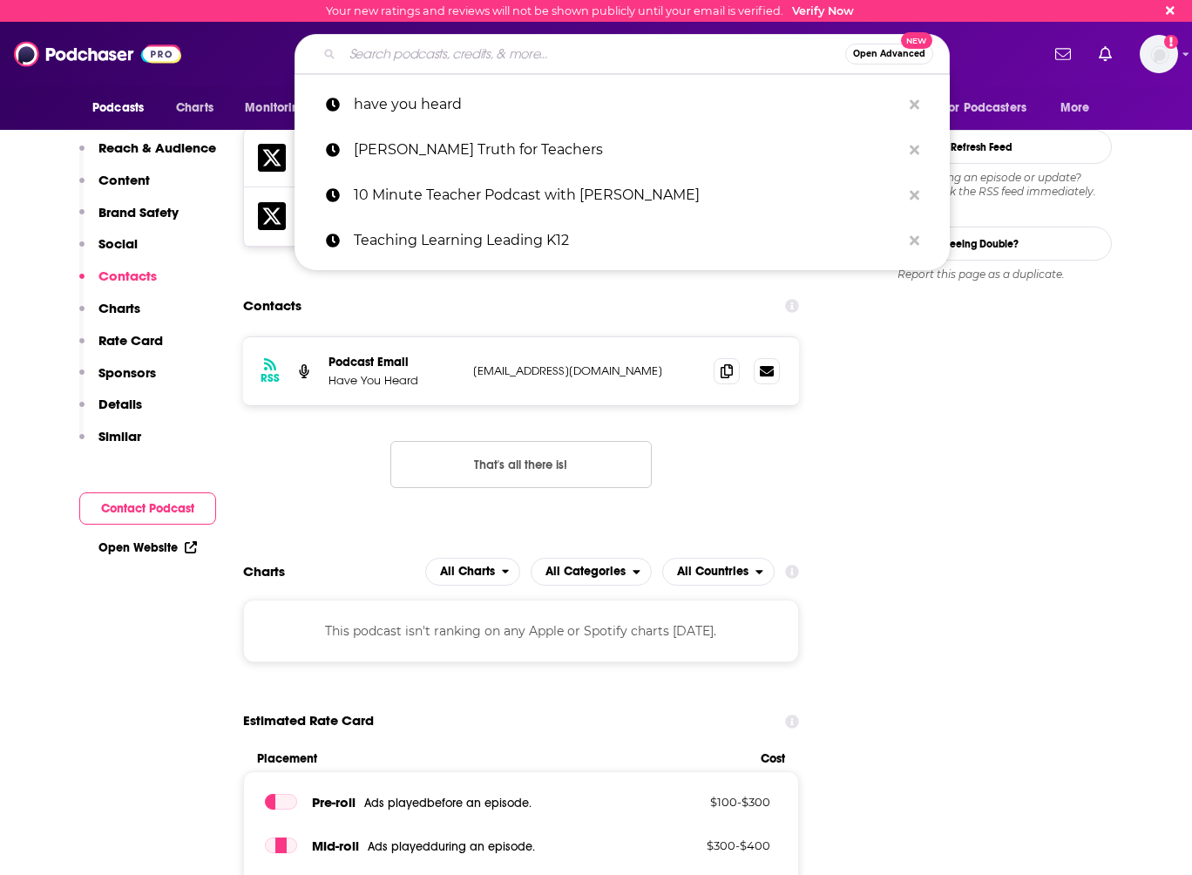
click at [466, 44] on input "Search podcasts, credits, & more..." at bounding box center [594, 54] width 503 height 28
paste input "The 10 Minute Teacher Podcast:"
type input "The 10 Minute Teacher Podcast:"
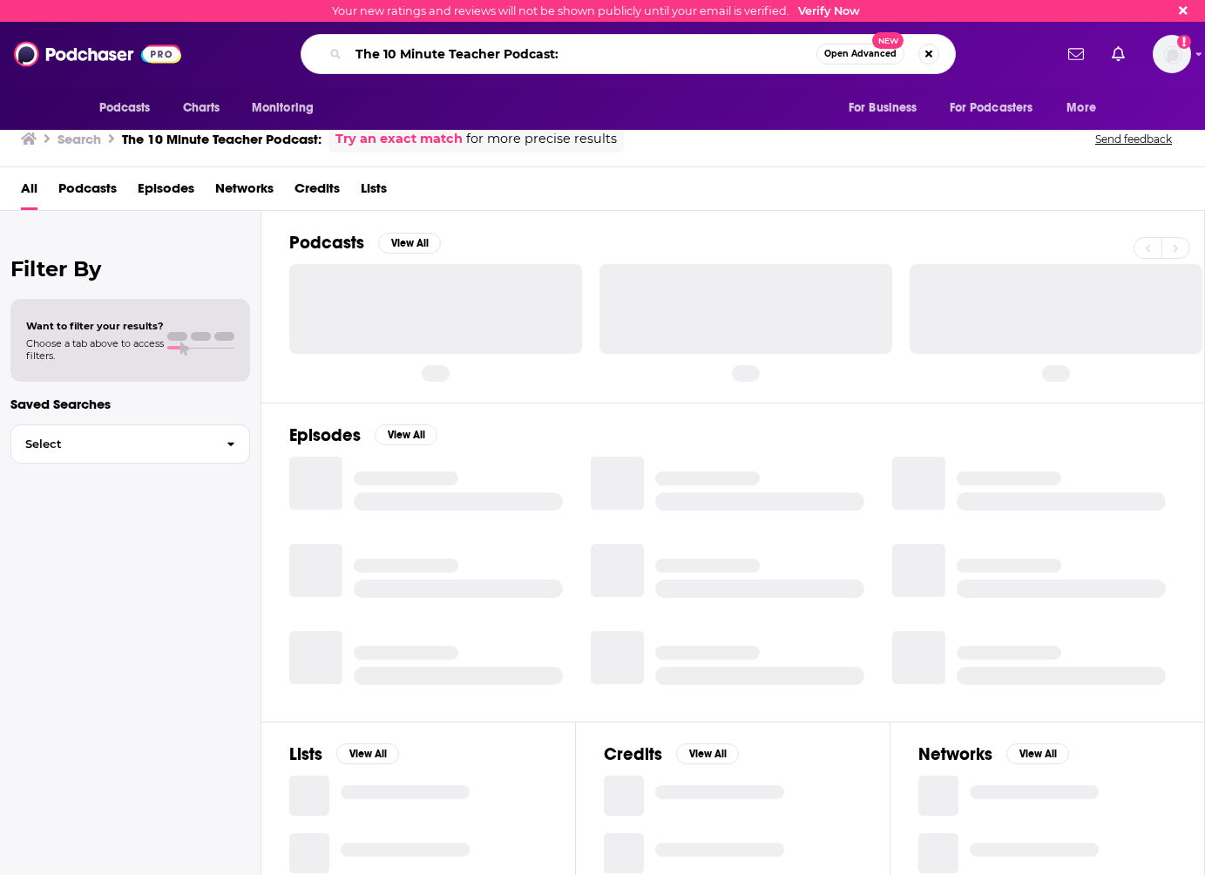
click at [580, 59] on input "The 10 Minute Teacher Podcast:" at bounding box center [583, 54] width 468 height 28
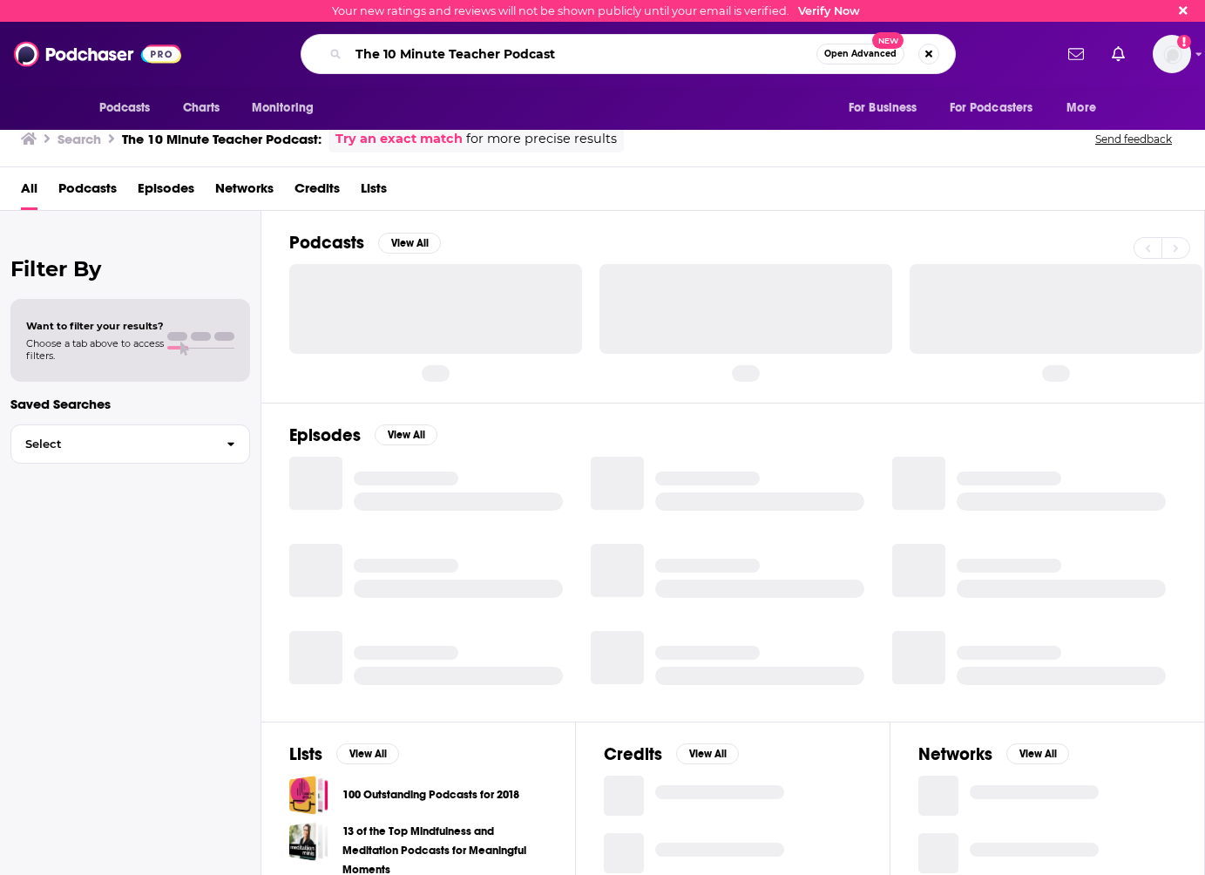
type input "The 10 Minute Teacher Podcast"
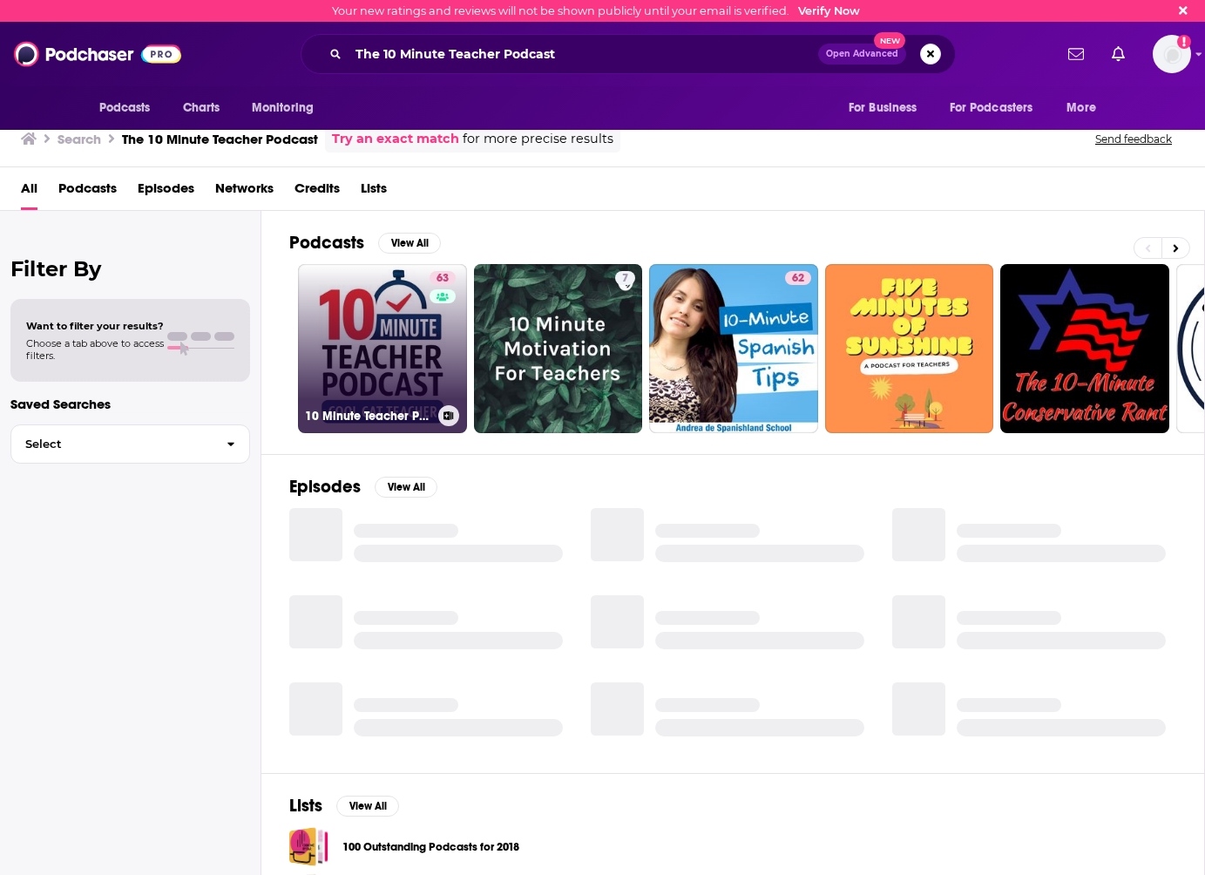
click at [371, 328] on link "63 10 Minute Teacher Podcast with Cool Cat Teacher" at bounding box center [382, 348] width 169 height 169
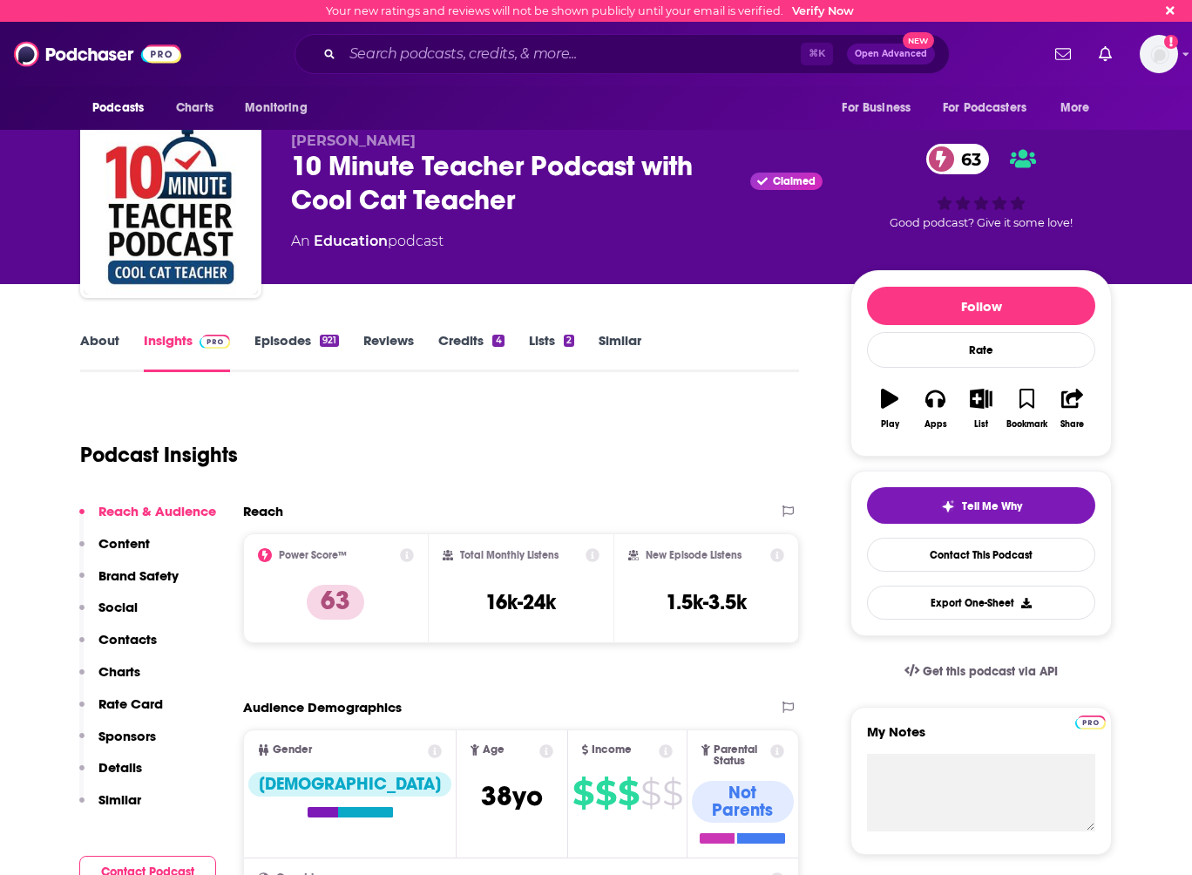
click at [128, 640] on p "Contacts" at bounding box center [127, 639] width 58 height 17
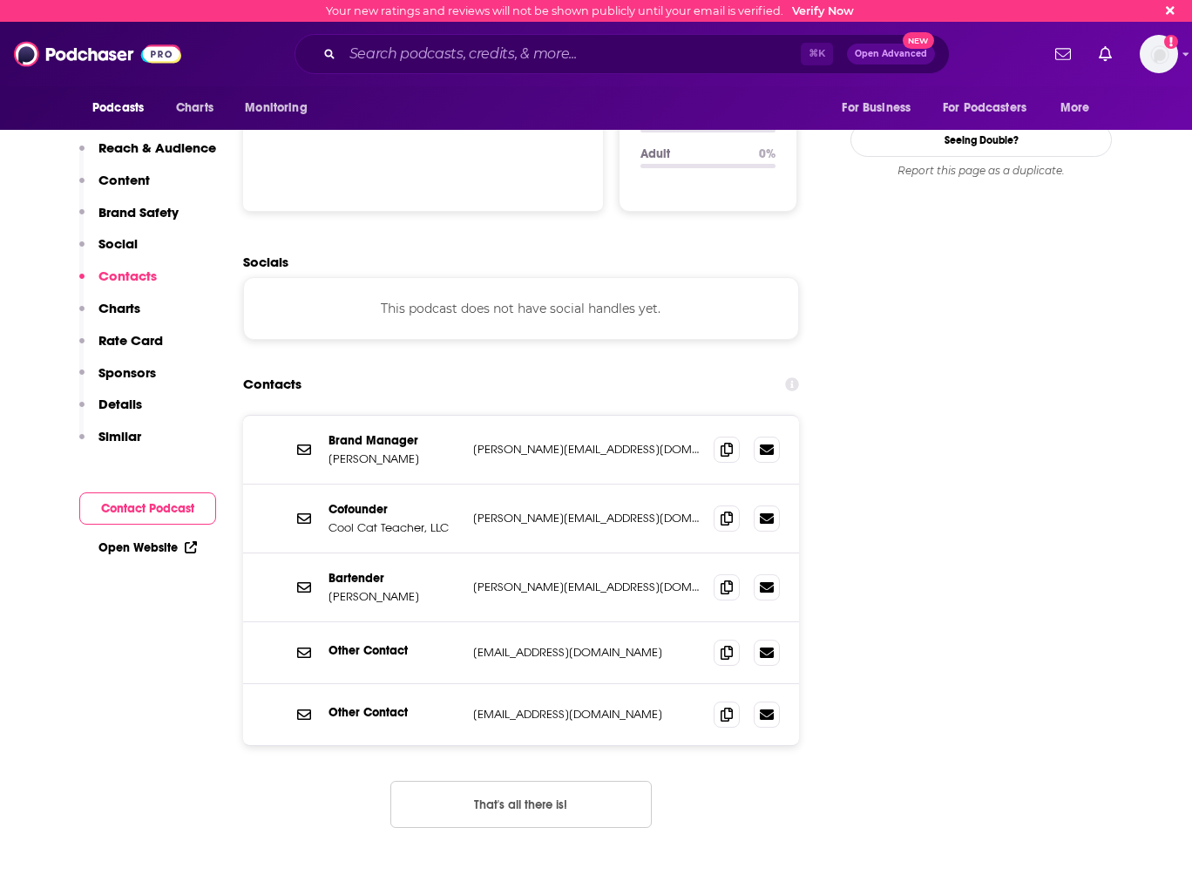
scroll to position [1860, 0]
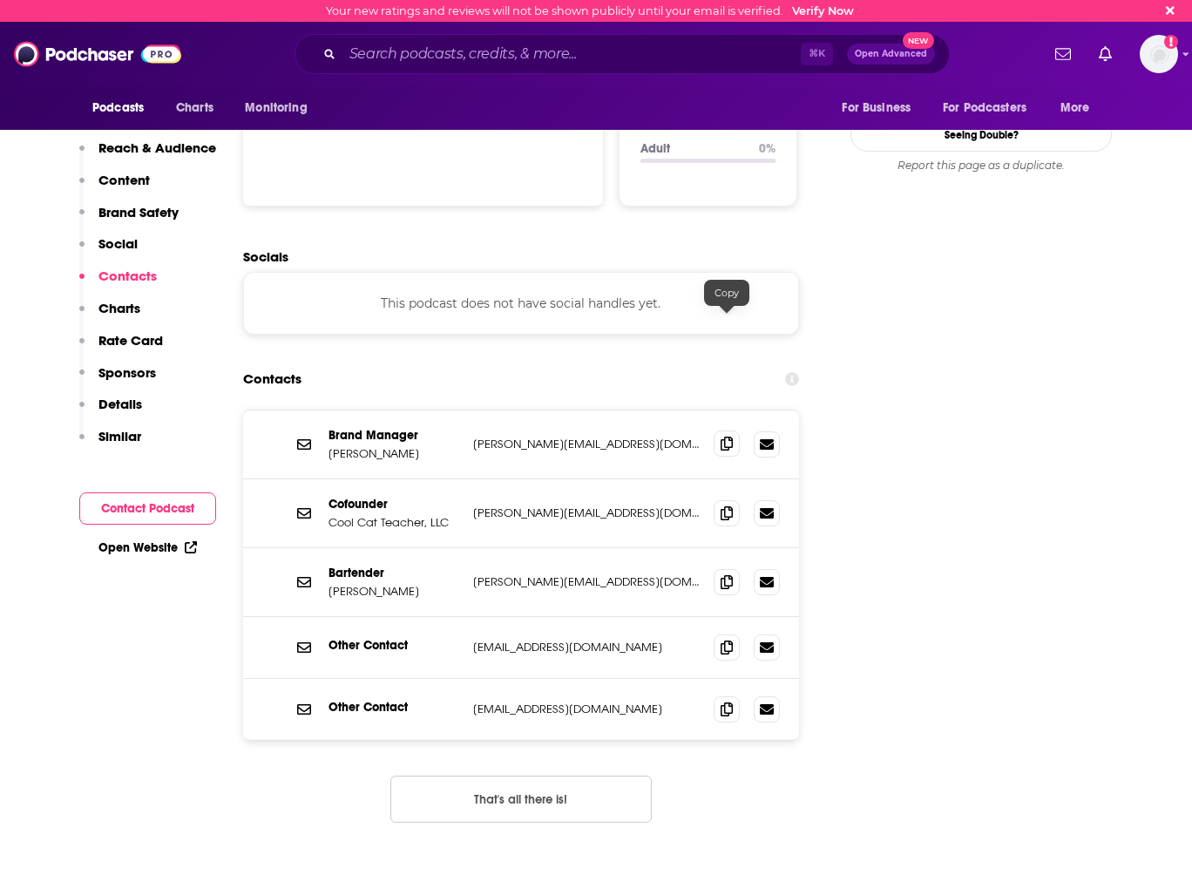
click at [723, 437] on icon at bounding box center [727, 444] width 12 height 14
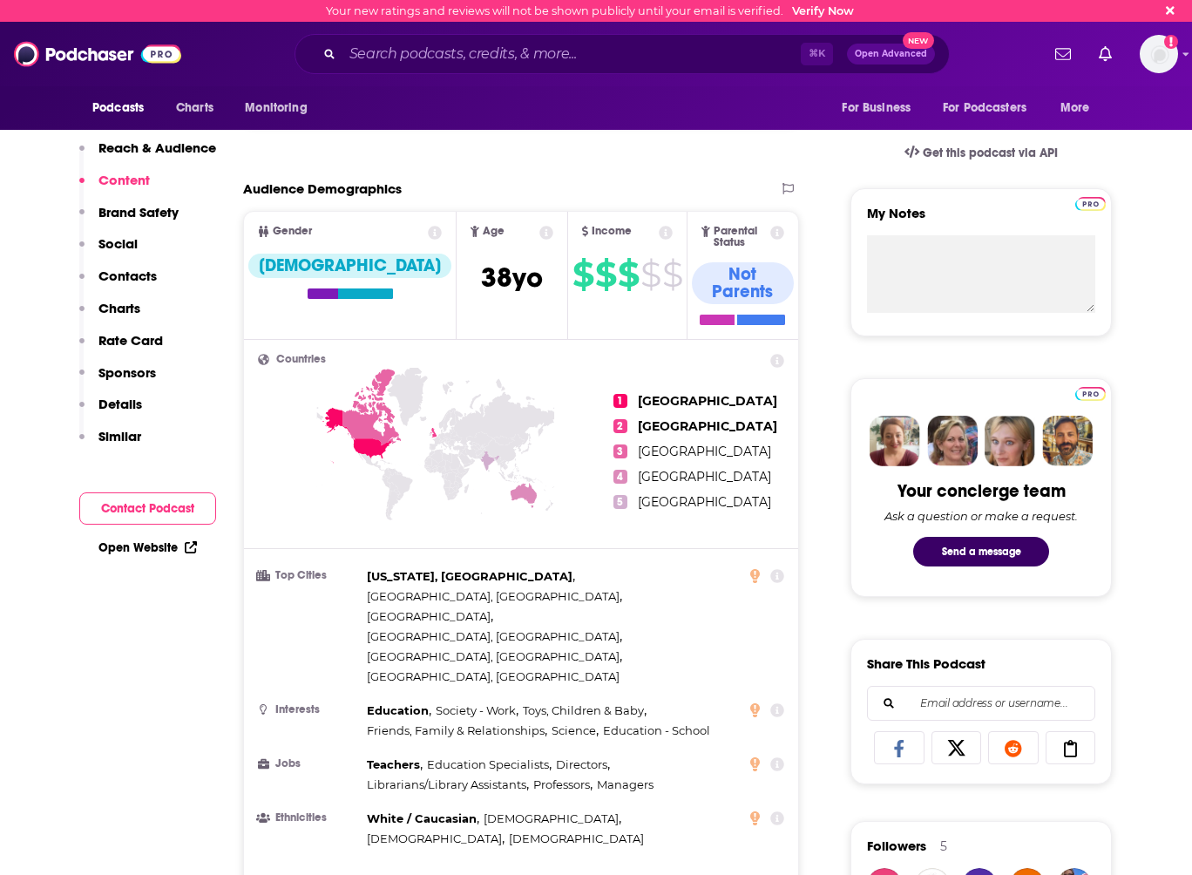
scroll to position [0, 0]
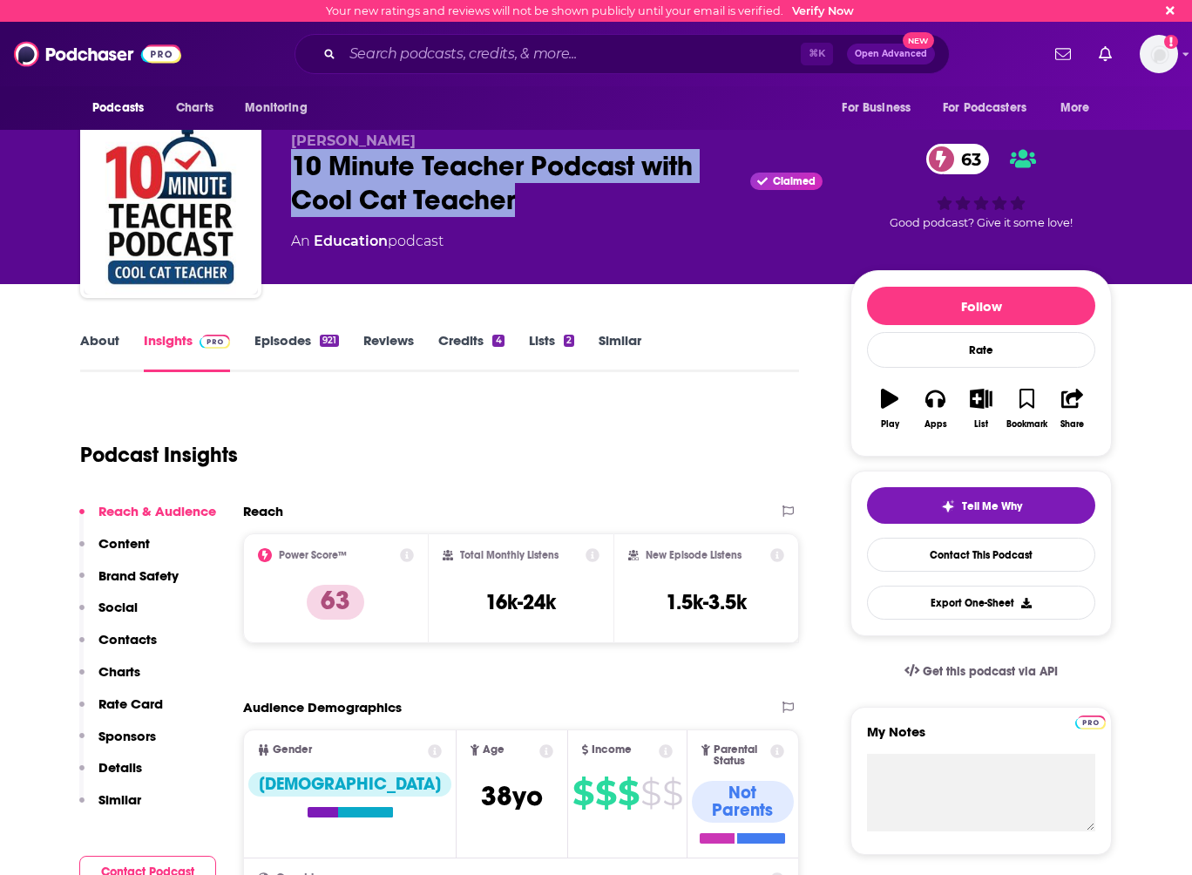
drag, startPoint x: 526, startPoint y: 198, endPoint x: 292, endPoint y: 158, distance: 237.0
click at [292, 158] on div "10 Minute Teacher Podcast with Cool Cat Teacher Claimed 63" at bounding box center [557, 183] width 532 height 68
copy h2 "10 Minute Teacher Podcast with Cool Cat Teacher"
click at [98, 343] on link "About" at bounding box center [99, 352] width 39 height 40
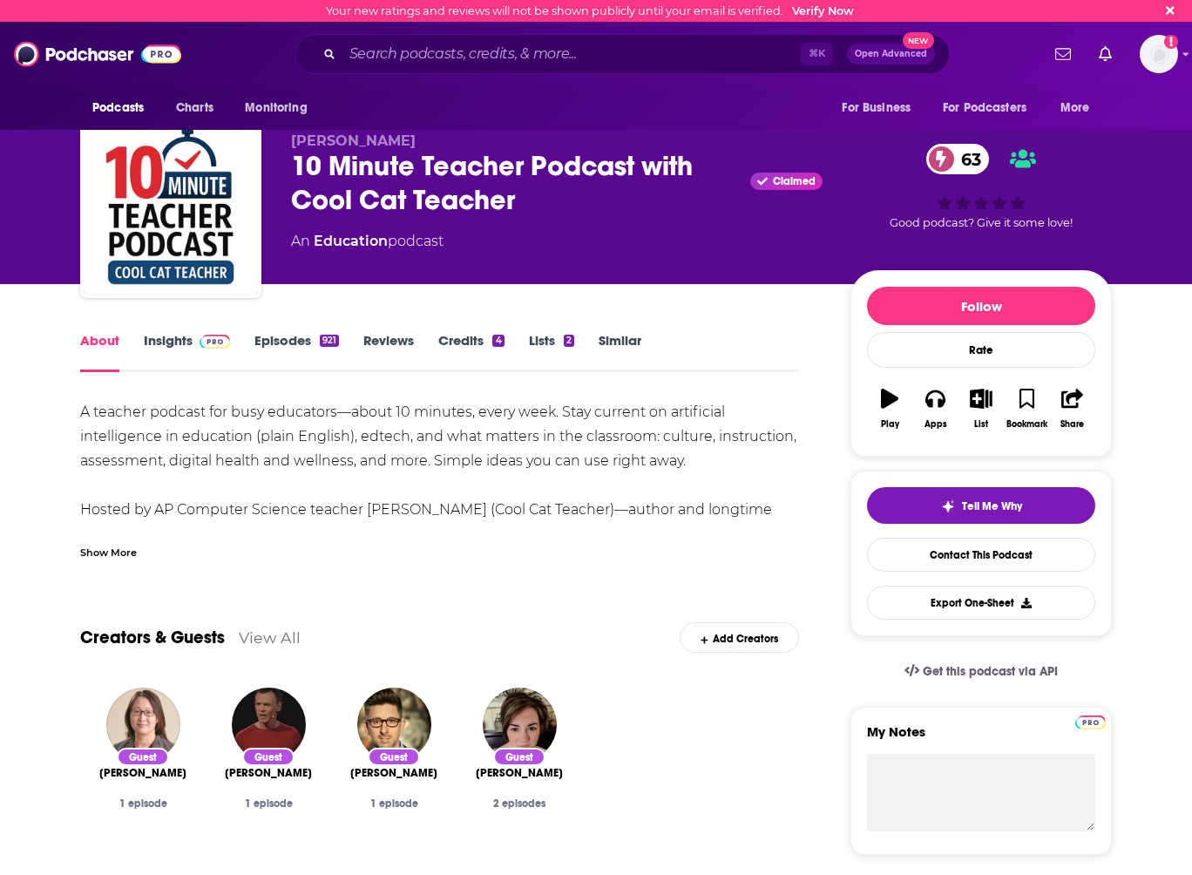
click at [184, 343] on link "Insights" at bounding box center [187, 352] width 86 height 40
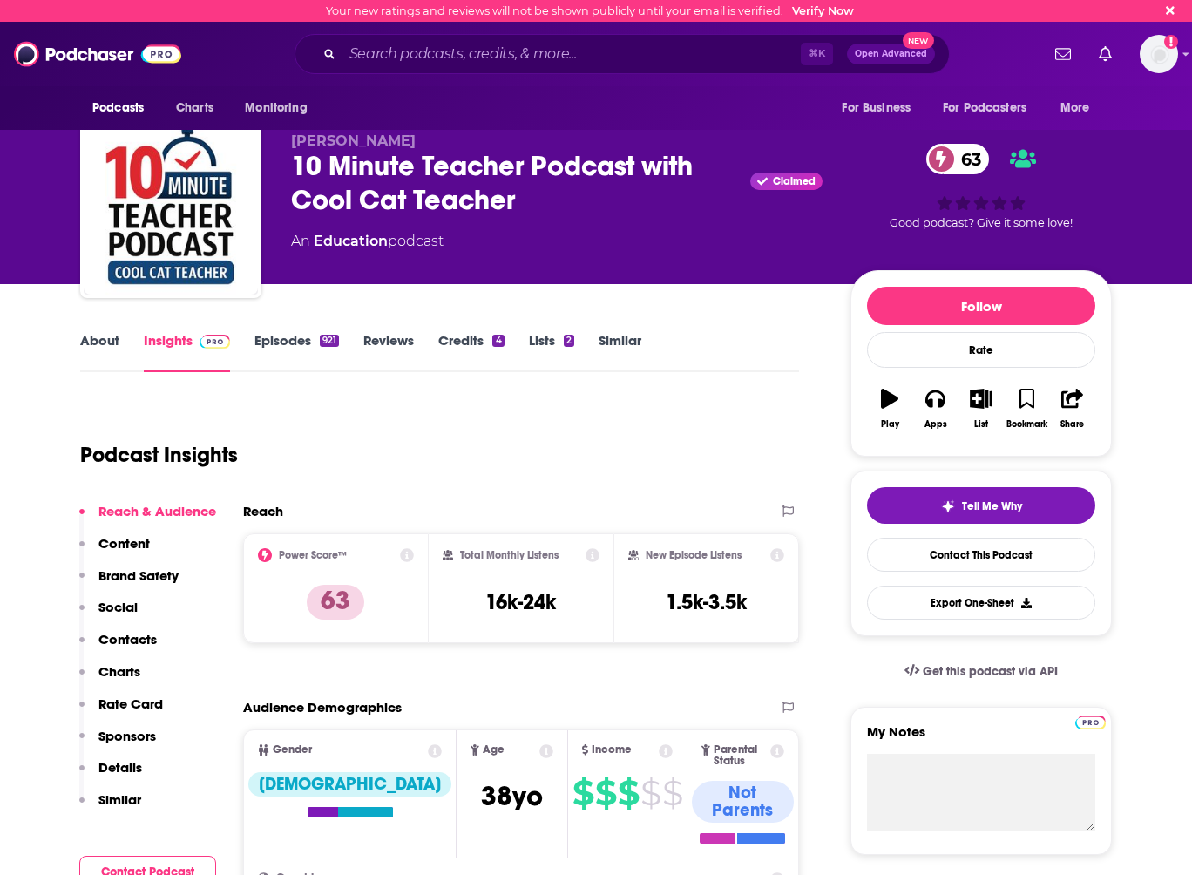
click at [105, 332] on link "About" at bounding box center [99, 352] width 39 height 40
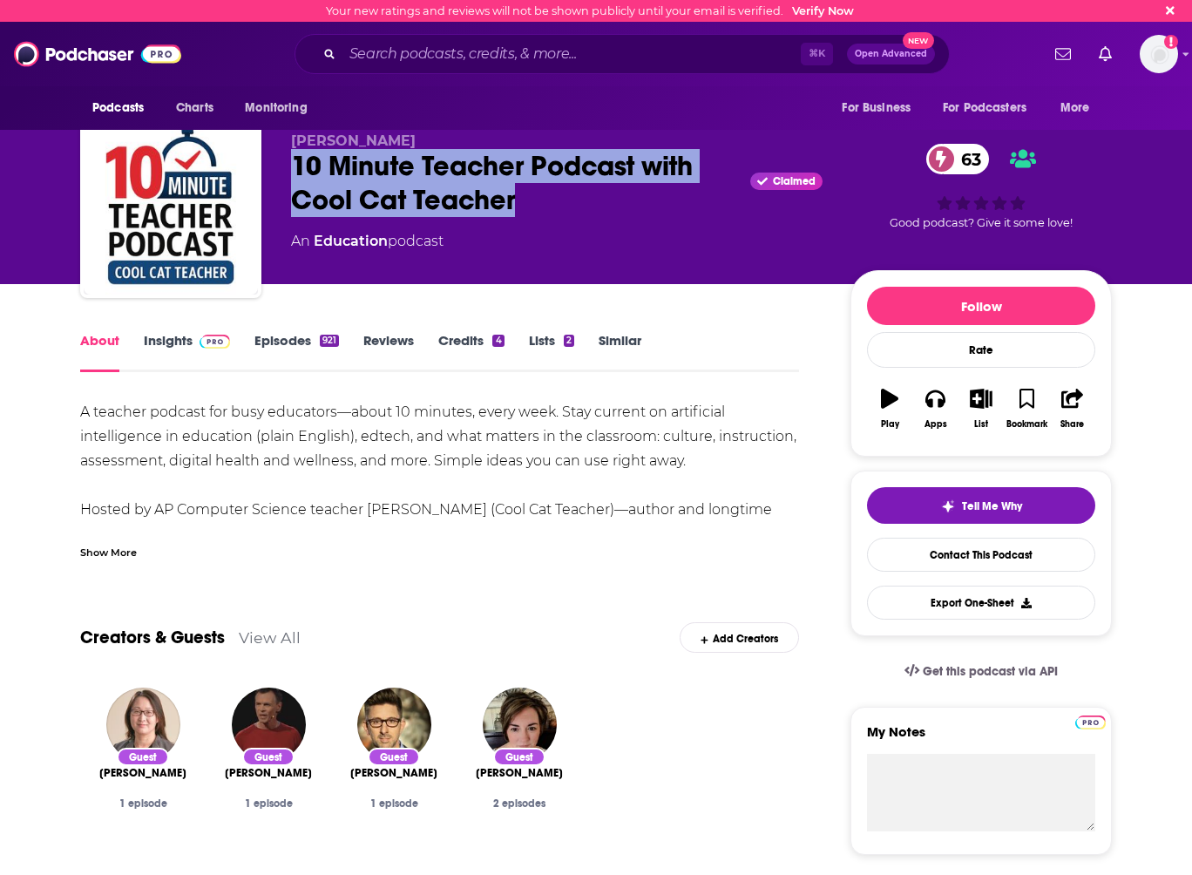
drag, startPoint x: 544, startPoint y: 205, endPoint x: 276, endPoint y: 166, distance: 270.3
click at [276, 166] on div "[PERSON_NAME] 10 Minute Teacher Podcast with Cool Cat Teacher Claimed 63 An Edu…" at bounding box center [596, 211] width 1032 height 188
copy h1 "10 Minute Teacher Podcast with Cool Cat Teacher"
click at [180, 338] on link "Insights" at bounding box center [187, 352] width 86 height 40
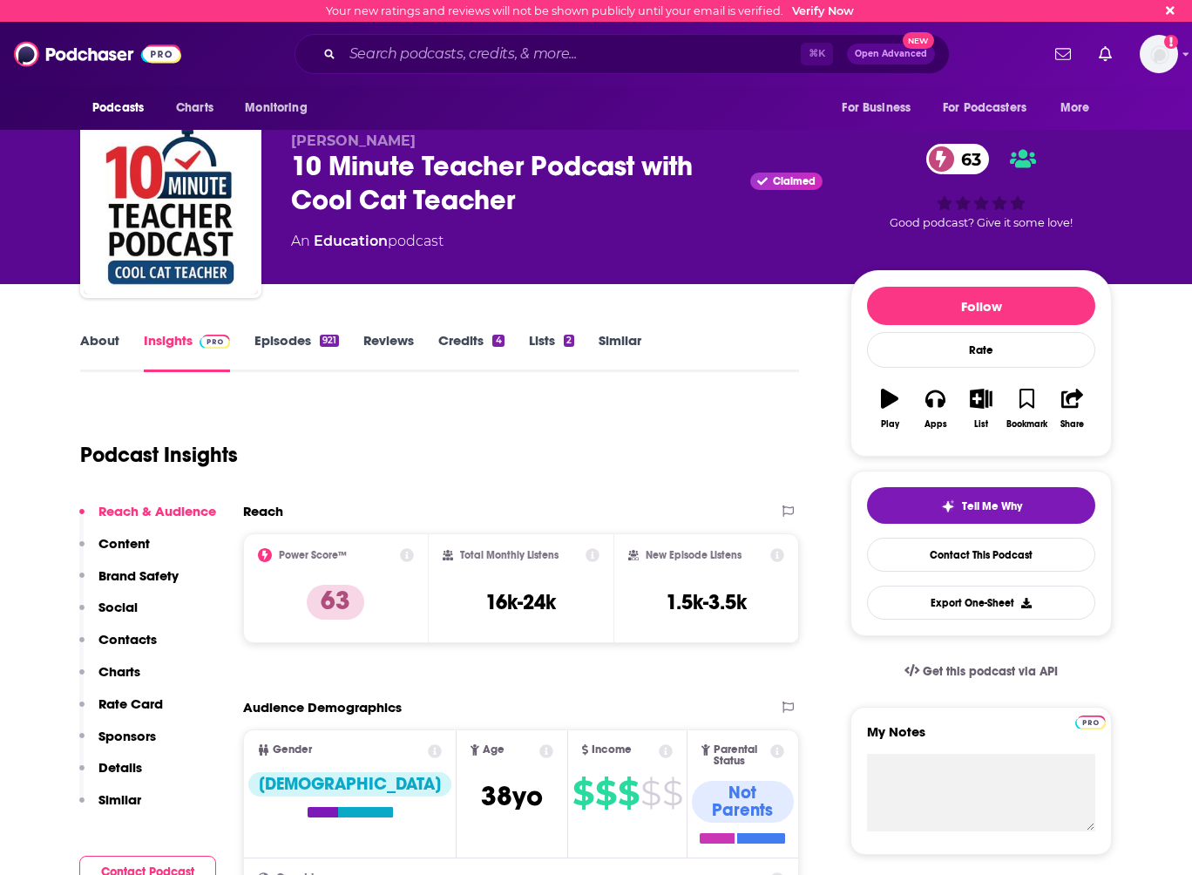
click at [132, 641] on p "Contacts" at bounding box center [127, 639] width 58 height 17
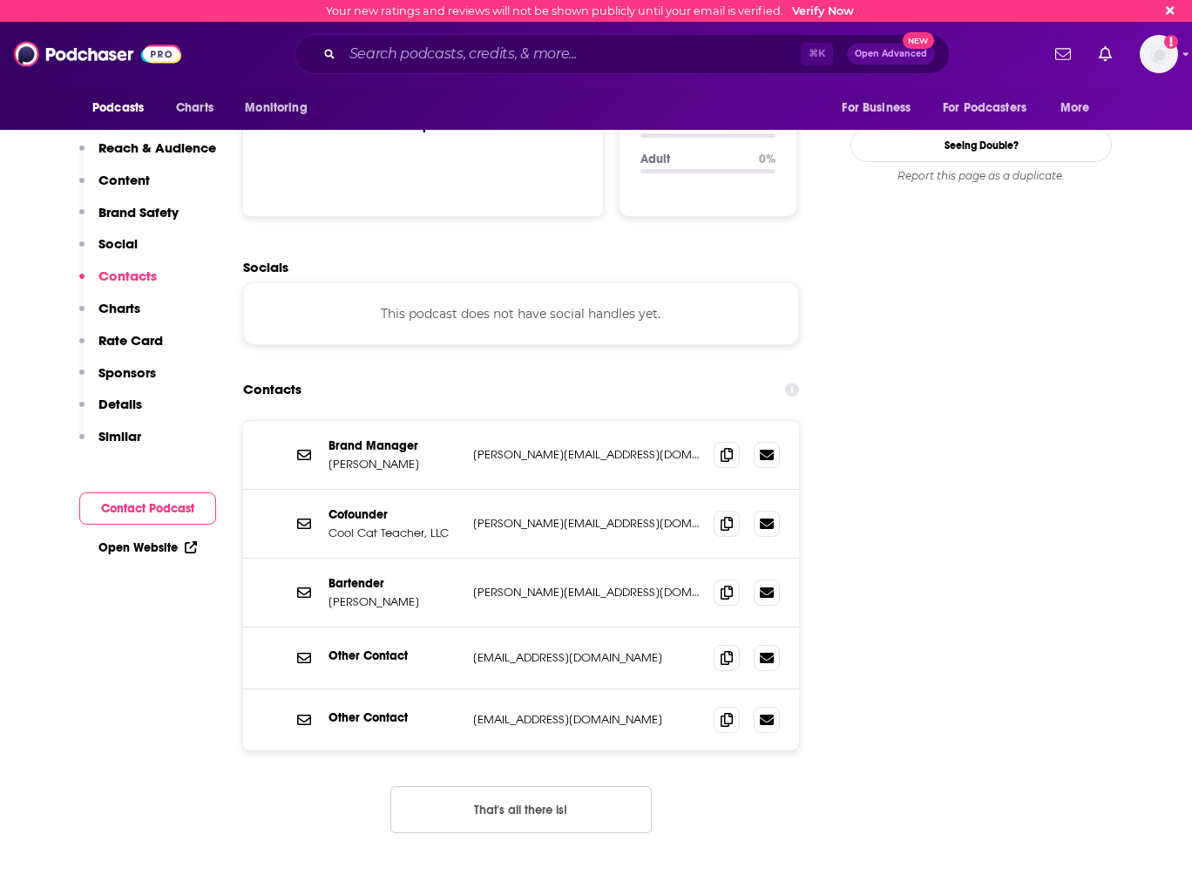
scroll to position [1860, 0]
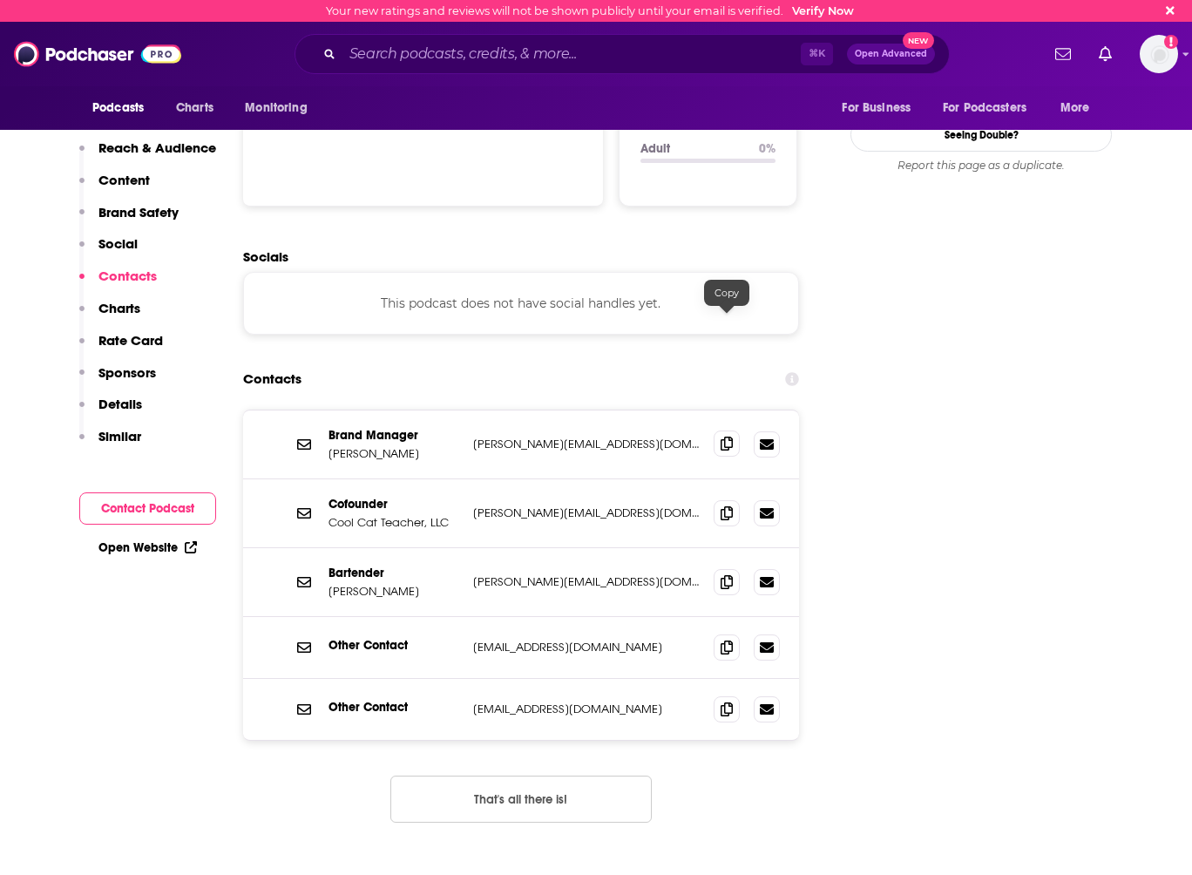
click at [724, 437] on icon at bounding box center [727, 444] width 12 height 14
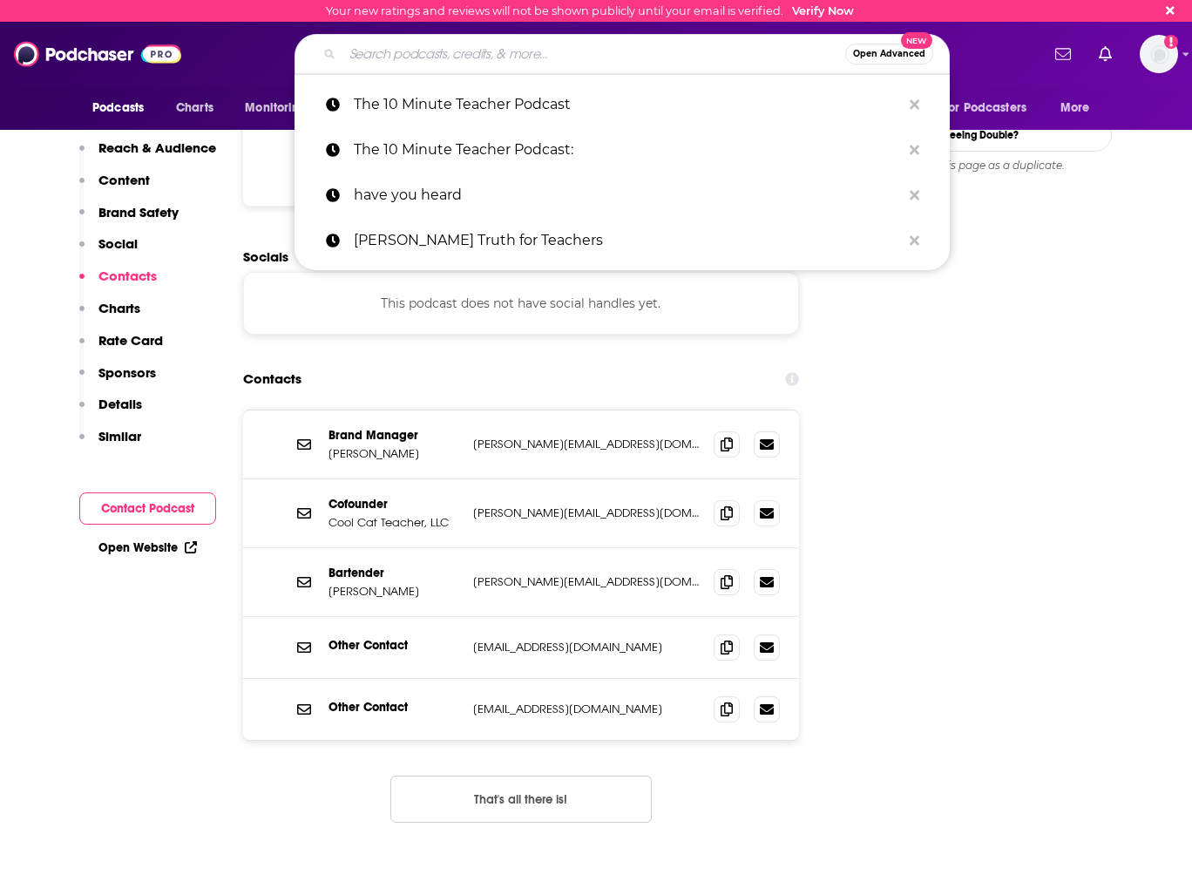
click at [444, 41] on input "Search podcasts, credits, & more..." at bounding box center [594, 54] width 503 height 28
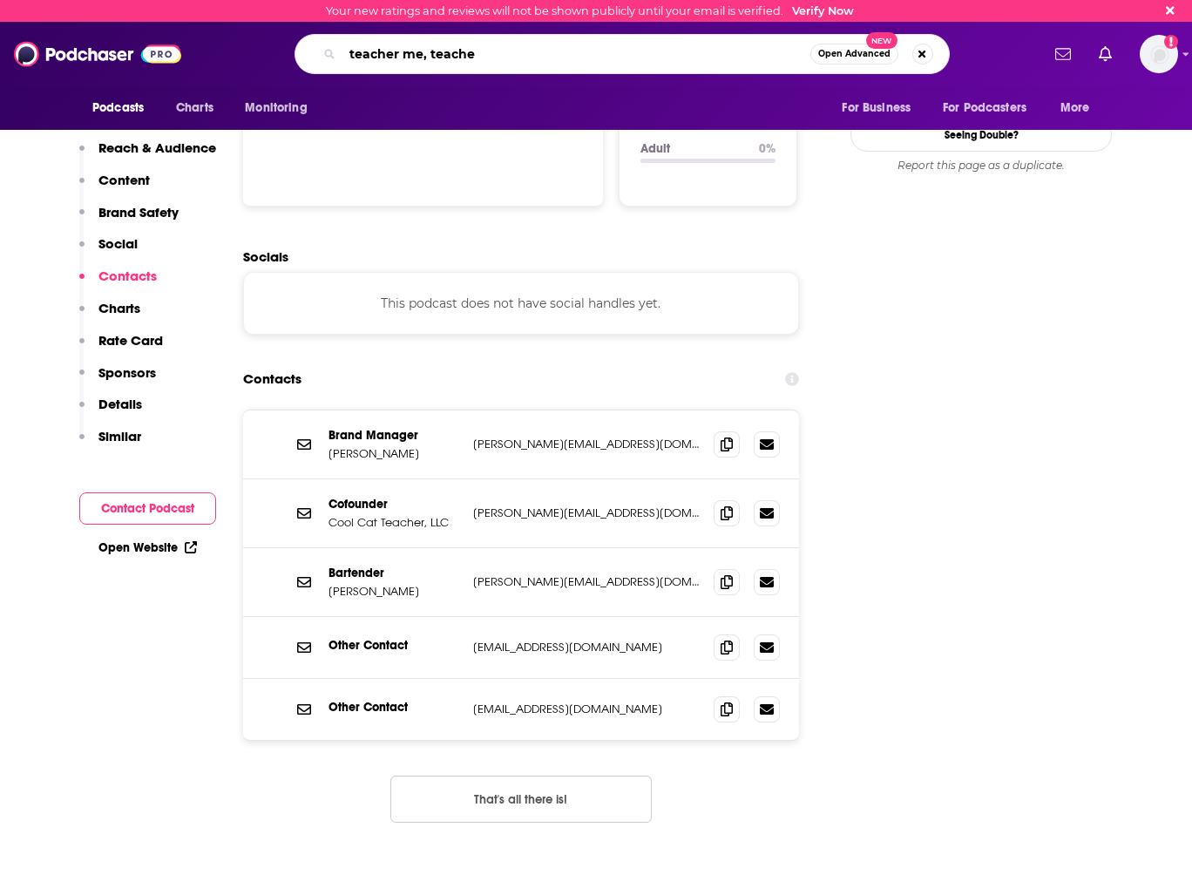
type input "teacher me, teacher"
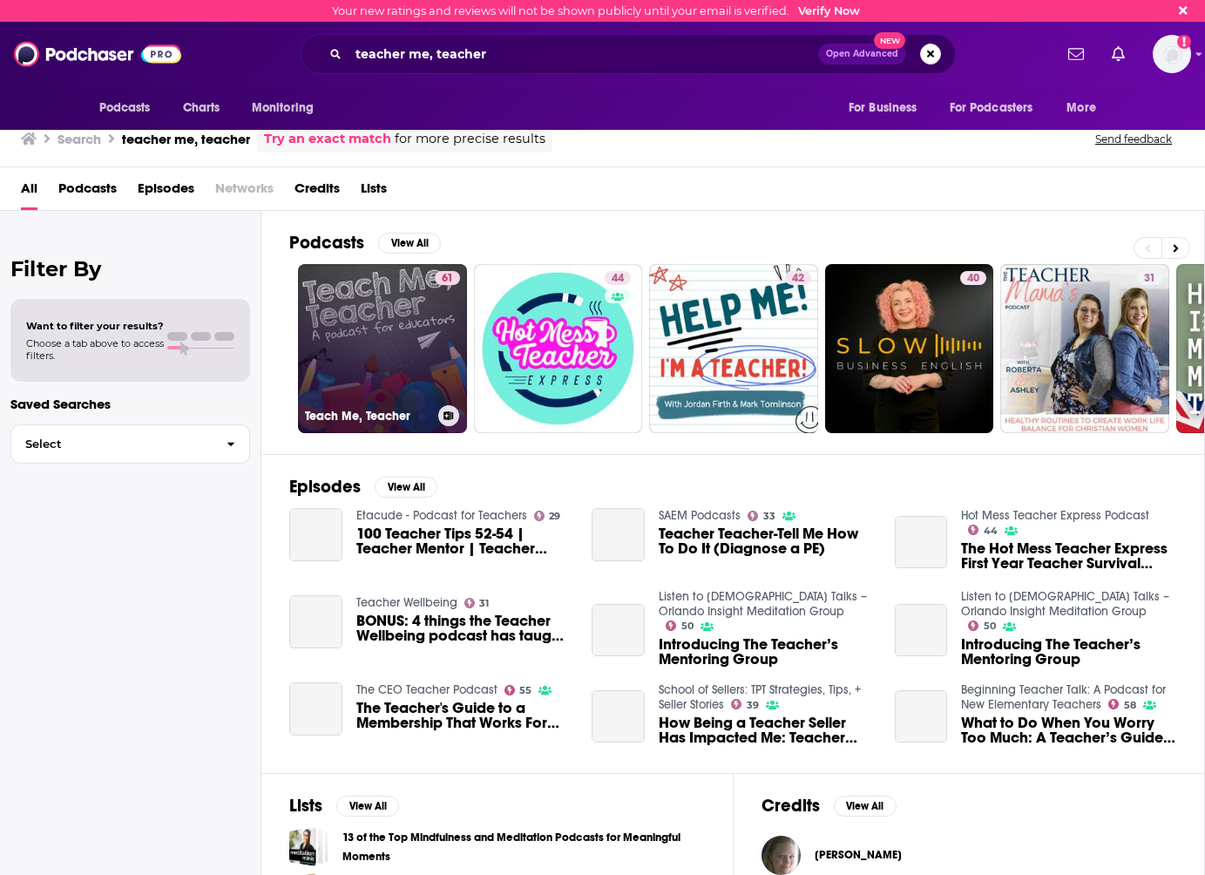
click at [376, 302] on link "61 Teach Me, Teacher" at bounding box center [382, 348] width 169 height 169
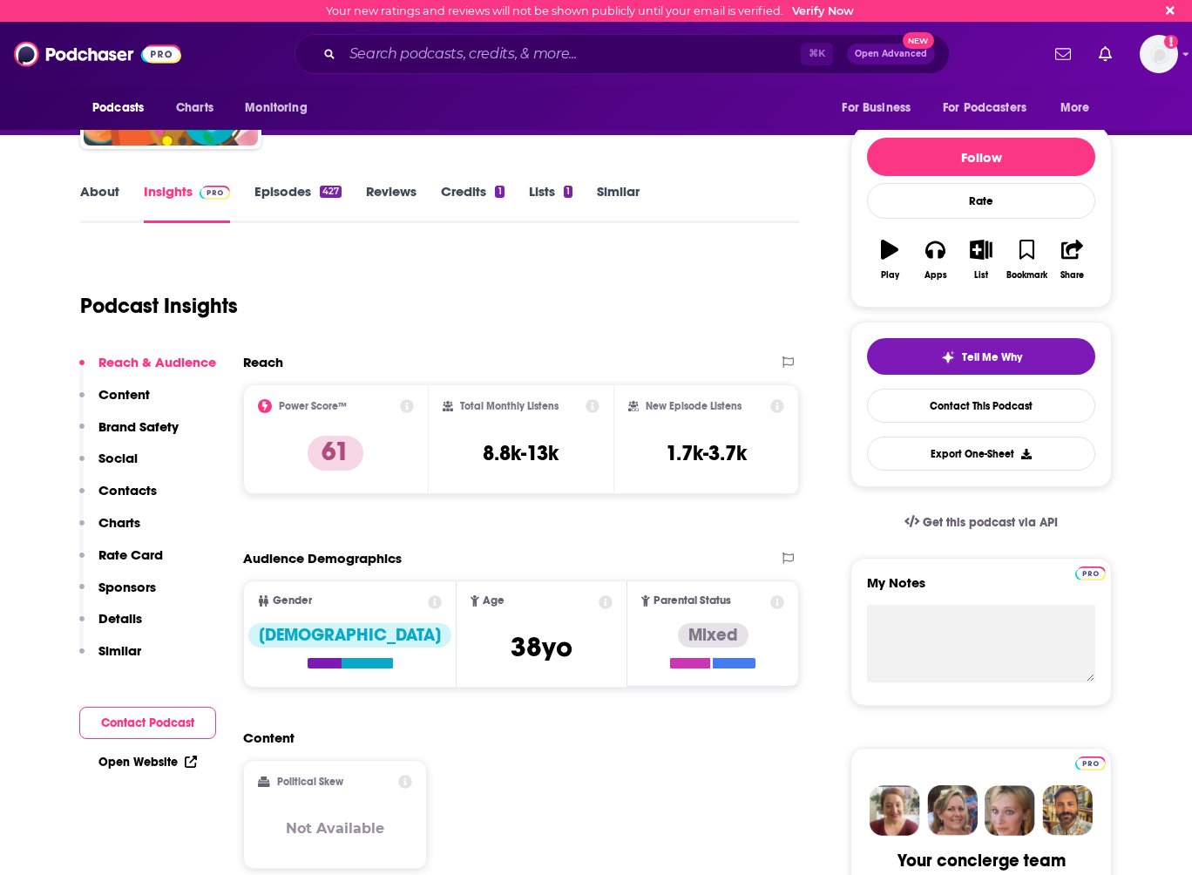
scroll to position [172, 0]
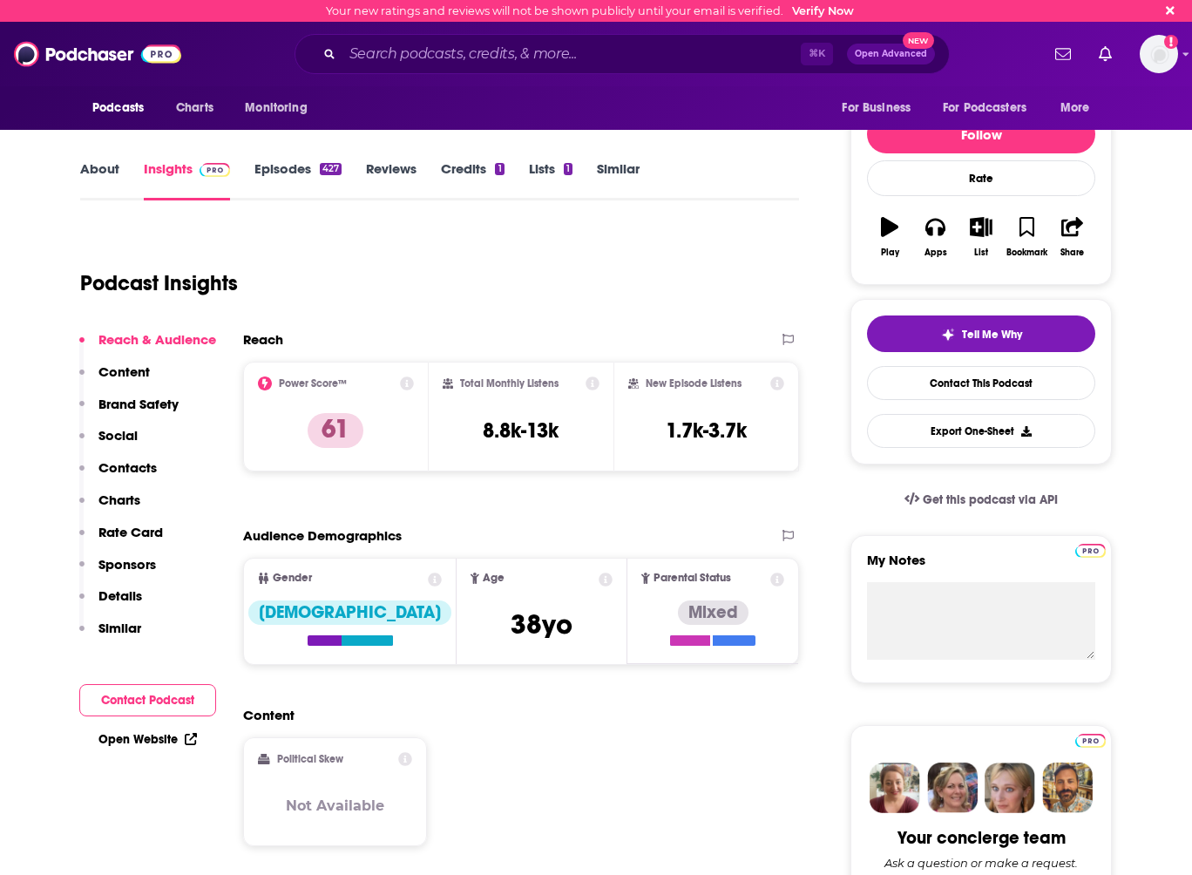
click at [126, 465] on p "Contacts" at bounding box center [127, 467] width 58 height 17
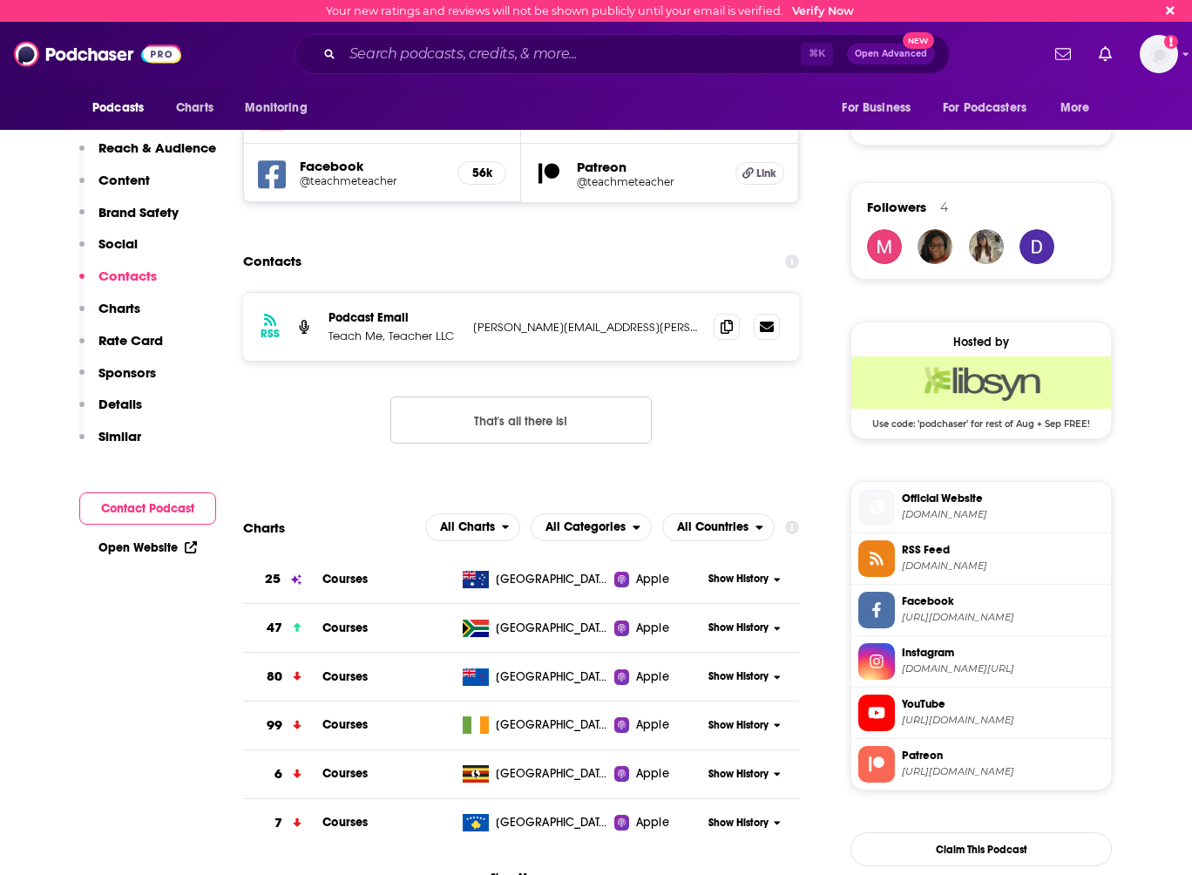
scroll to position [1162, 0]
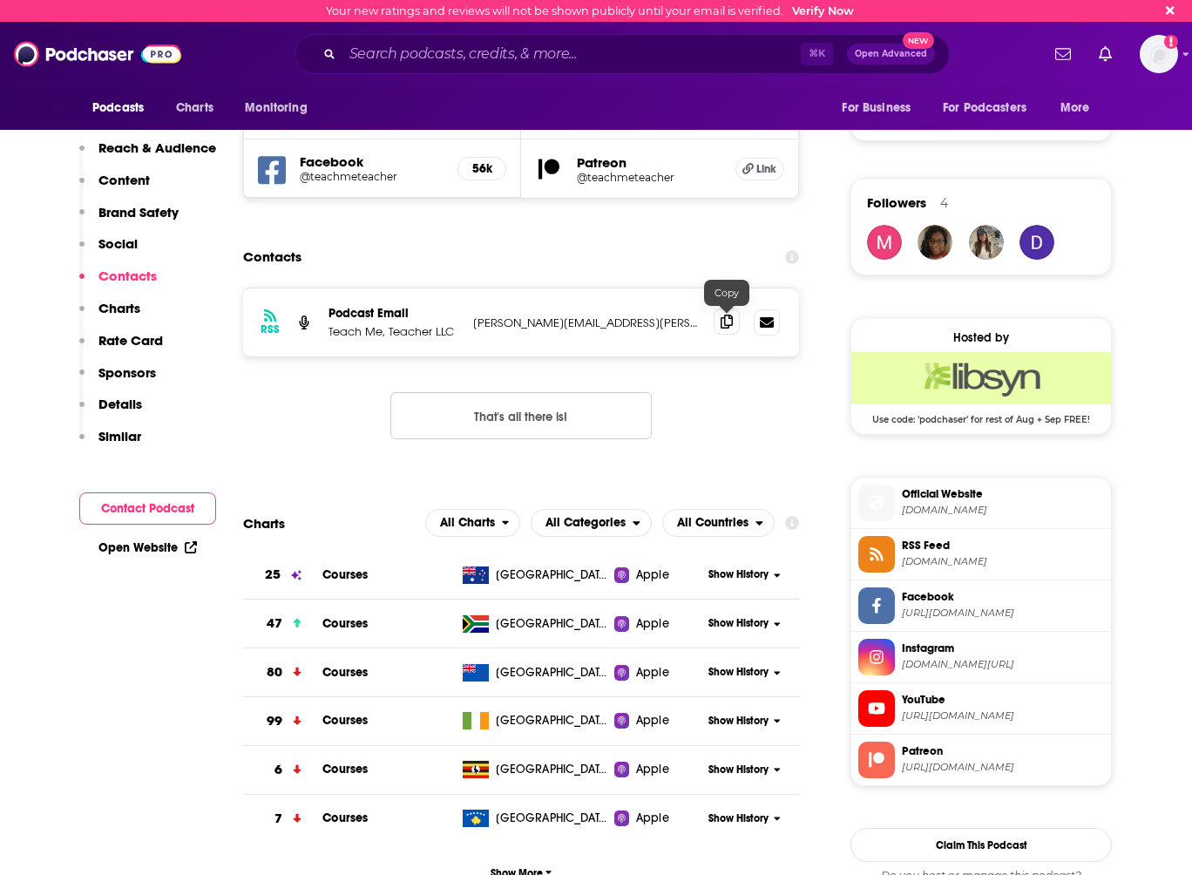
click at [723, 322] on icon at bounding box center [727, 322] width 12 height 14
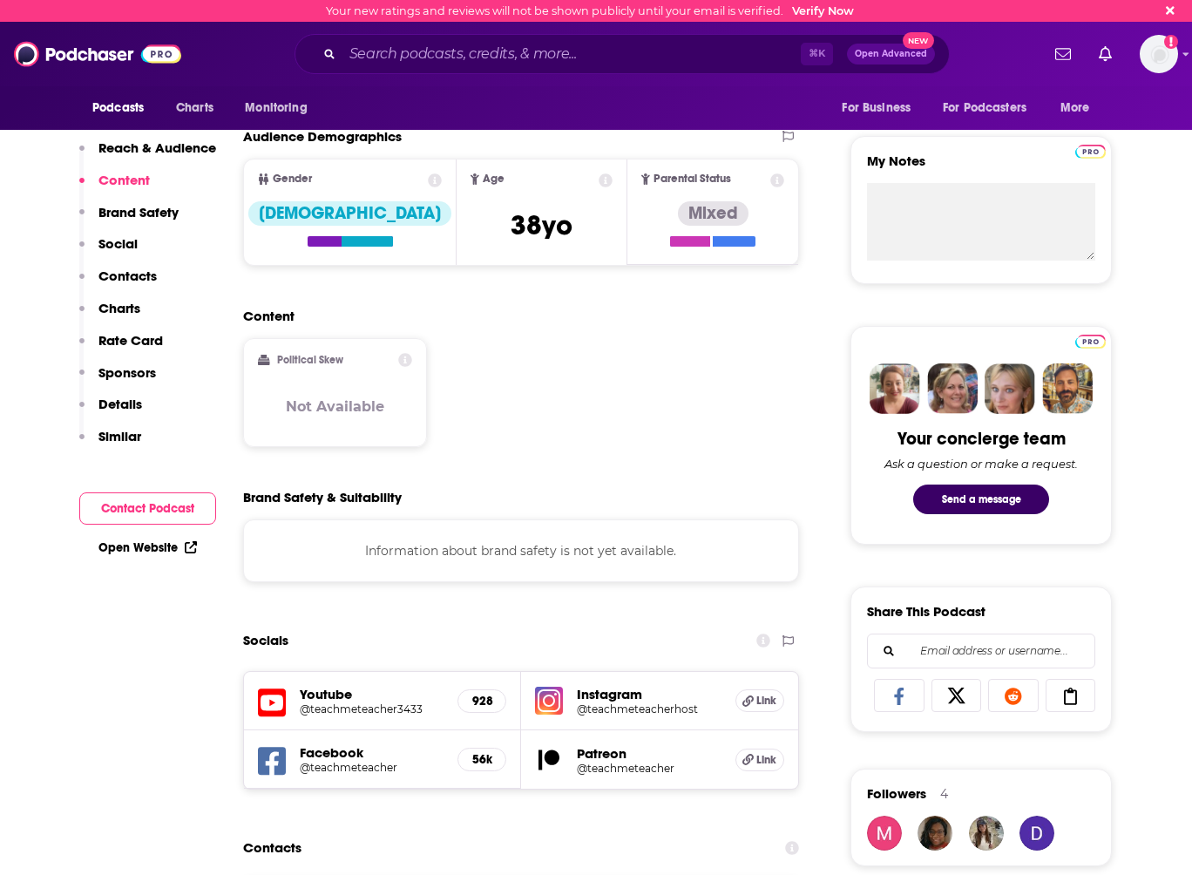
scroll to position [0, 0]
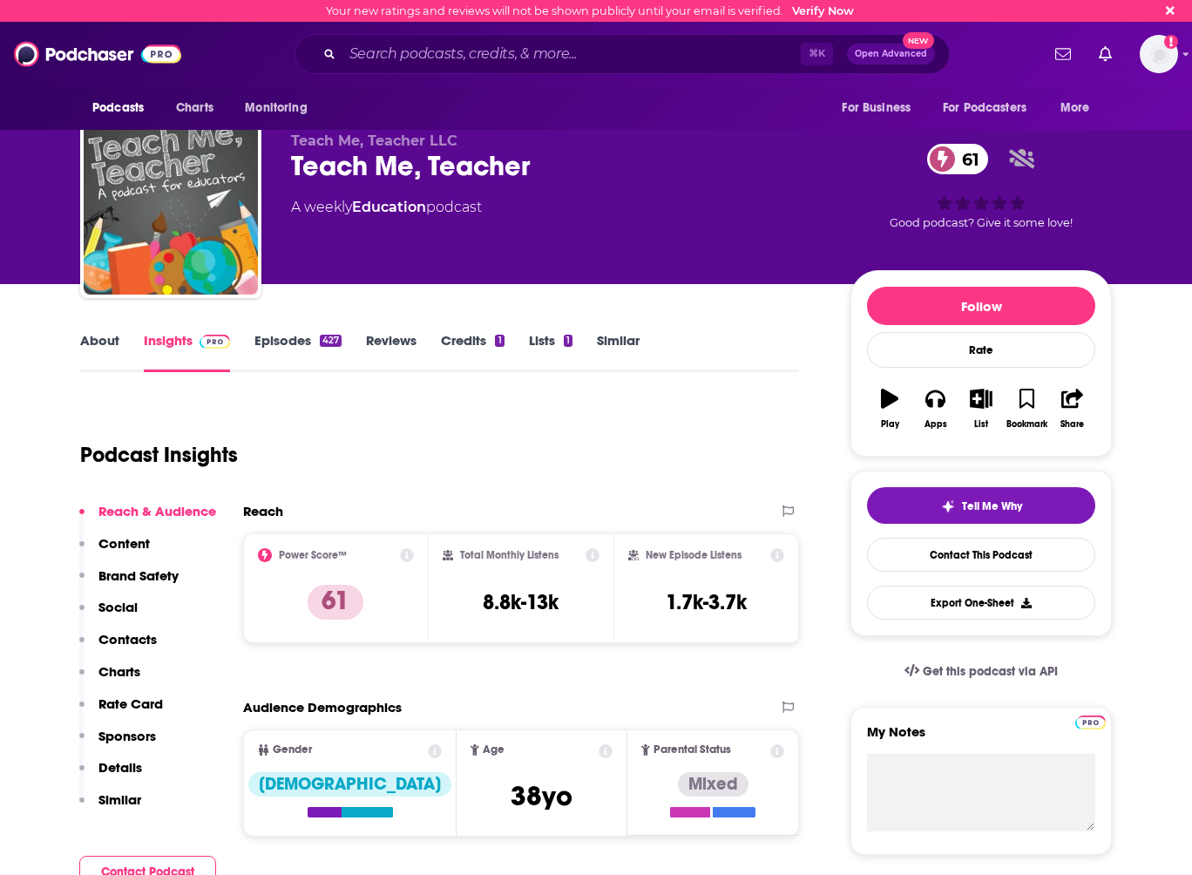
click at [110, 347] on link "About" at bounding box center [99, 352] width 39 height 40
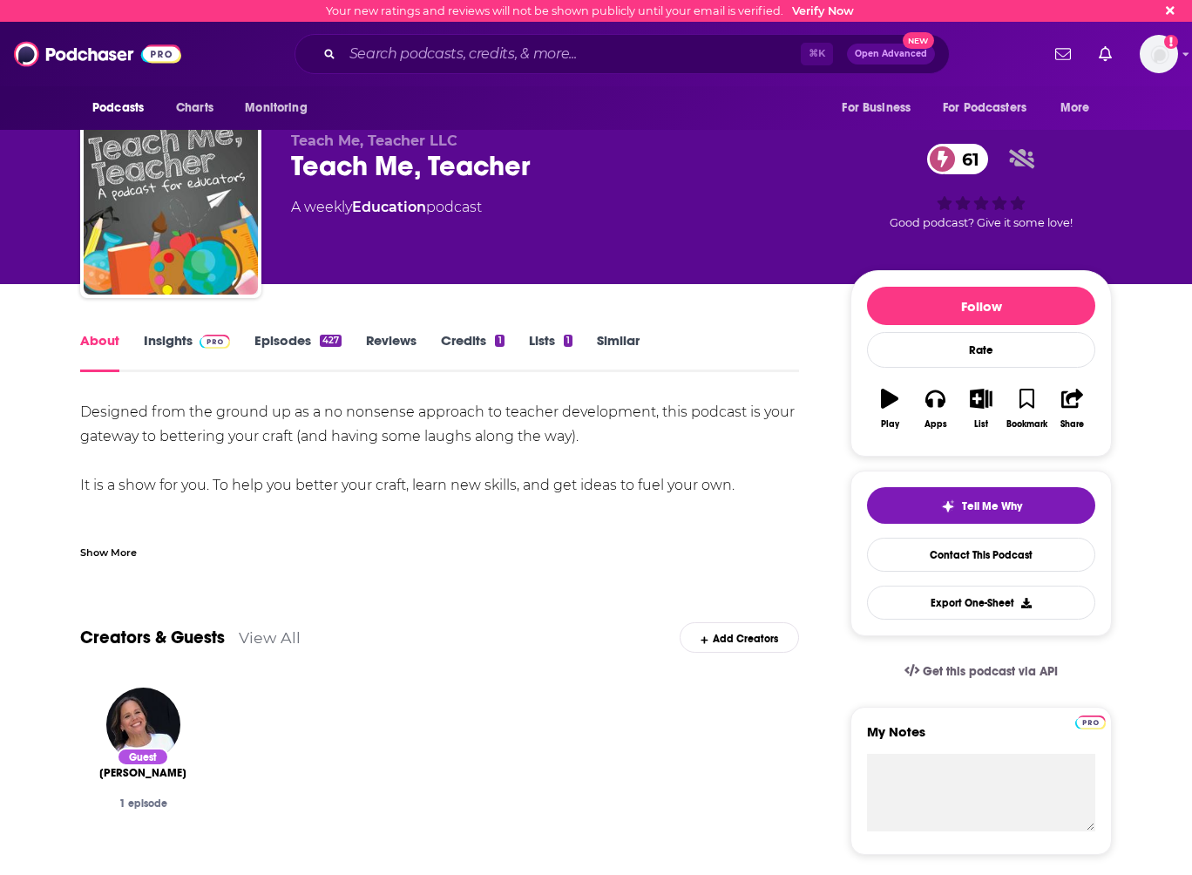
click at [162, 336] on link "Insights" at bounding box center [187, 352] width 86 height 40
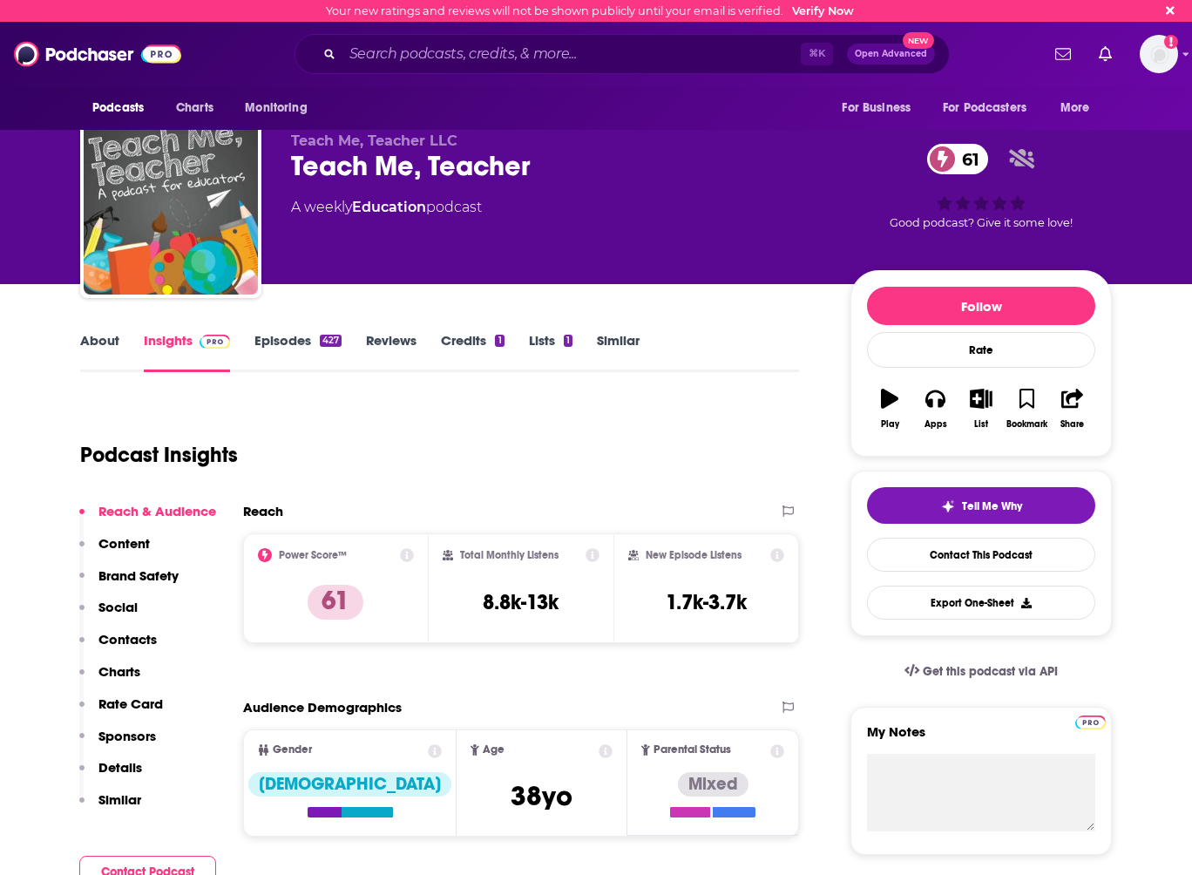
click at [120, 641] on p "Contacts" at bounding box center [127, 639] width 58 height 17
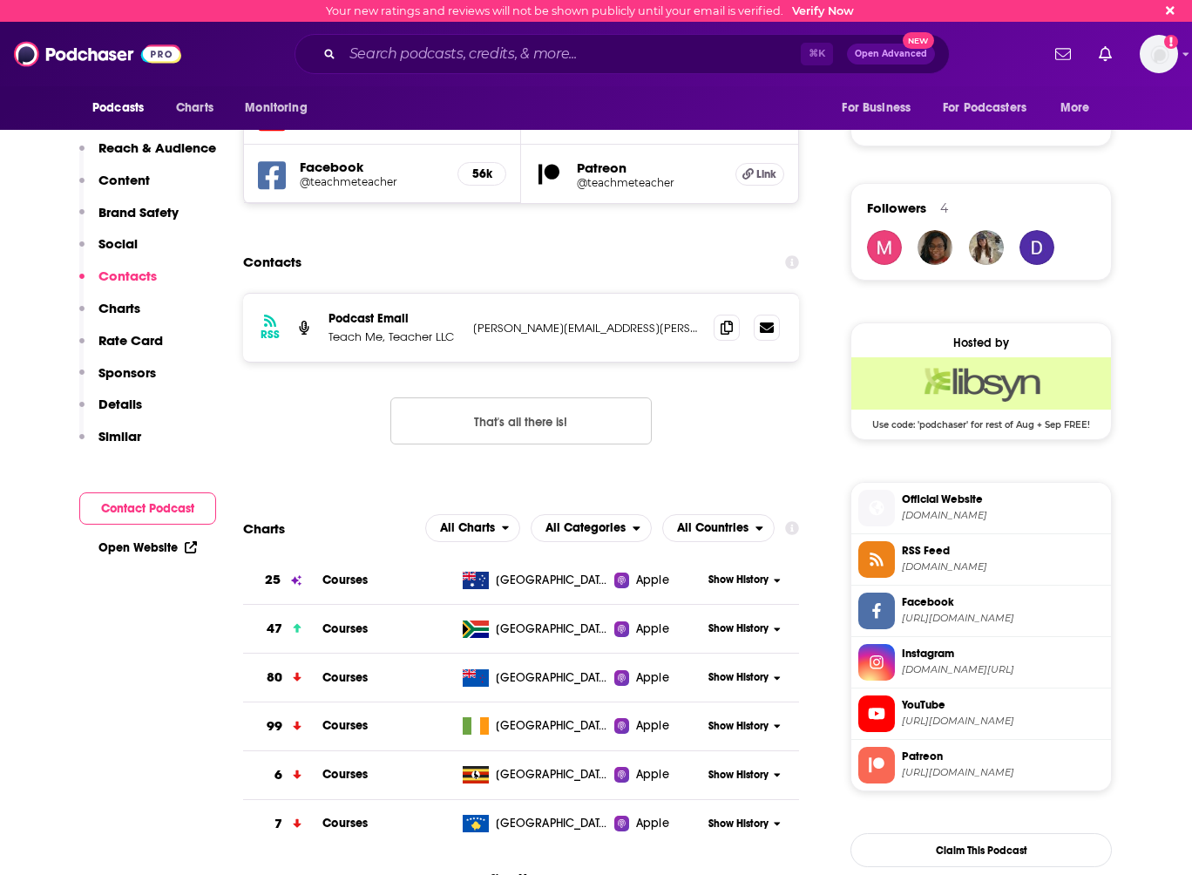
scroll to position [1162, 0]
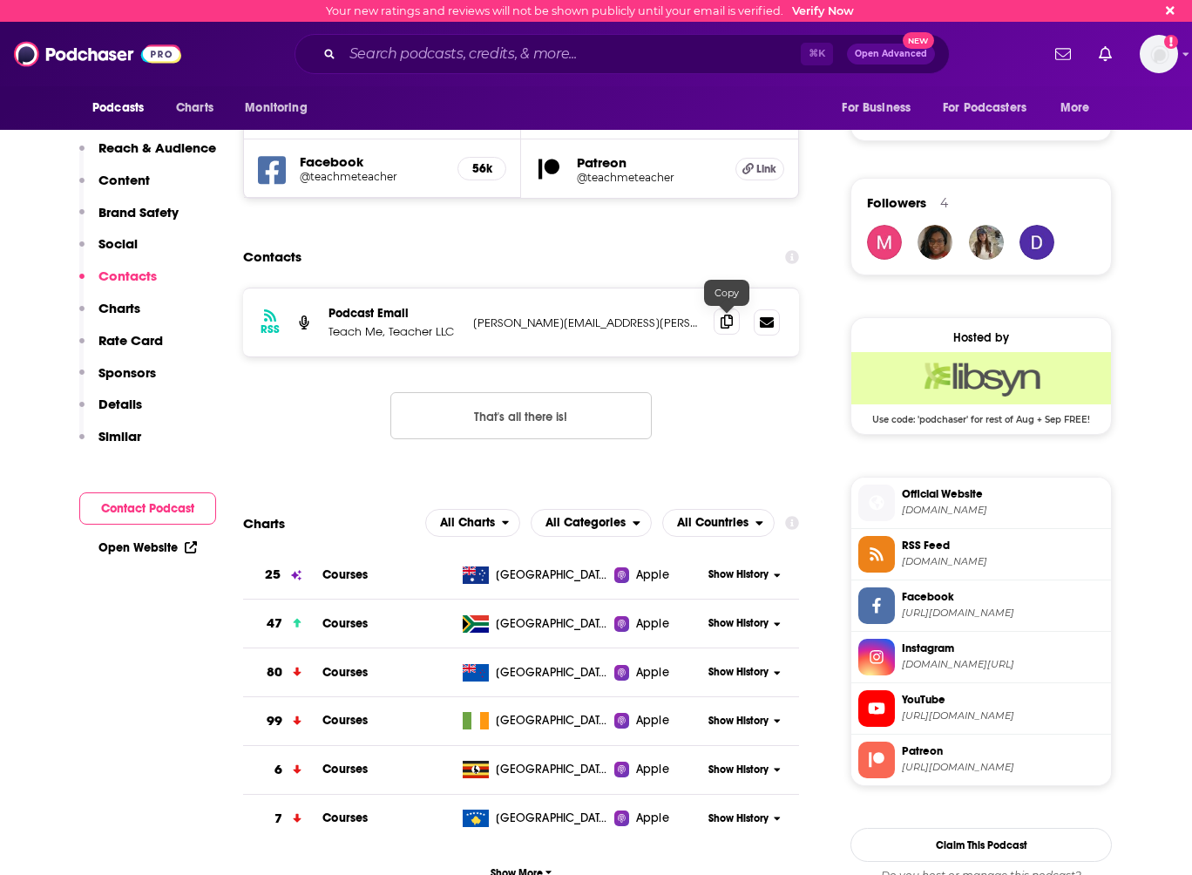
click at [728, 325] on icon at bounding box center [727, 322] width 12 height 14
click at [395, 49] on input "Search podcasts, credits, & more..." at bounding box center [572, 54] width 458 height 28
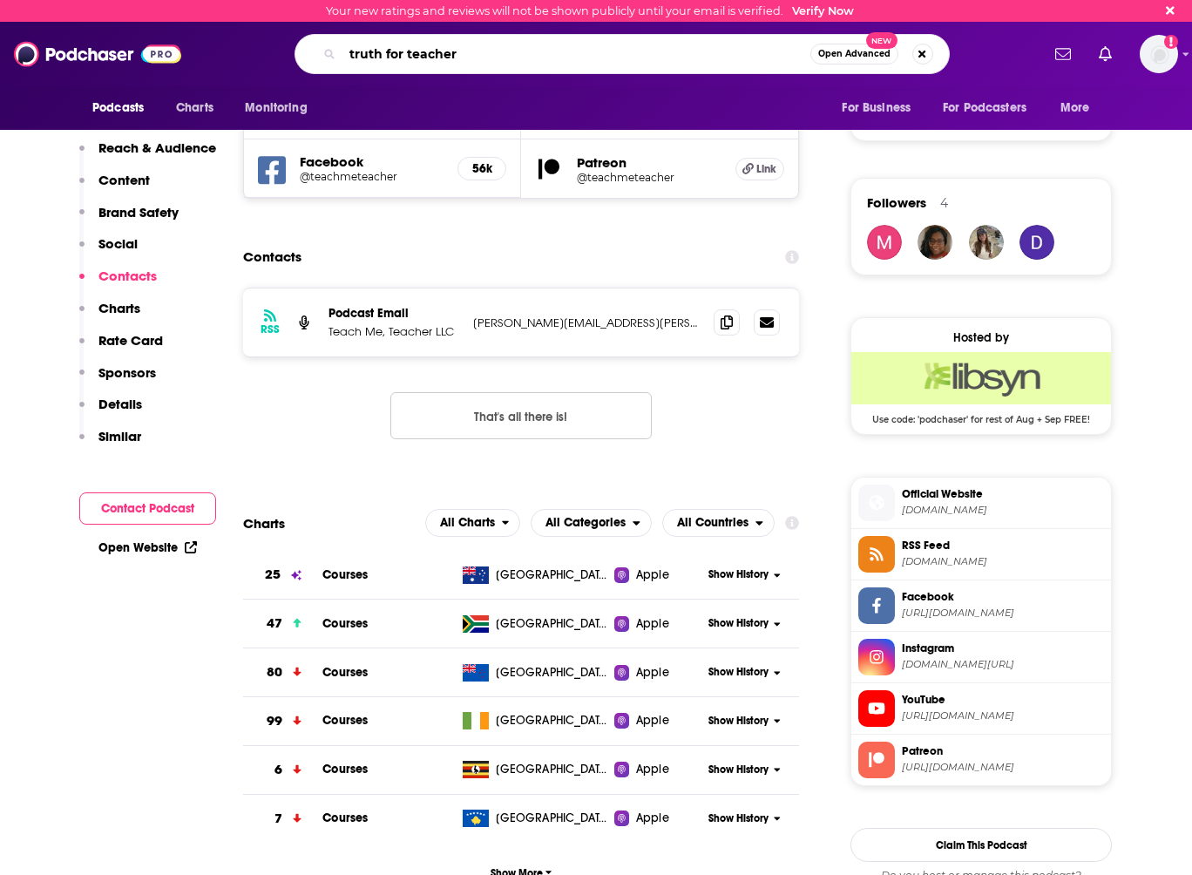
type input "truth for teachers"
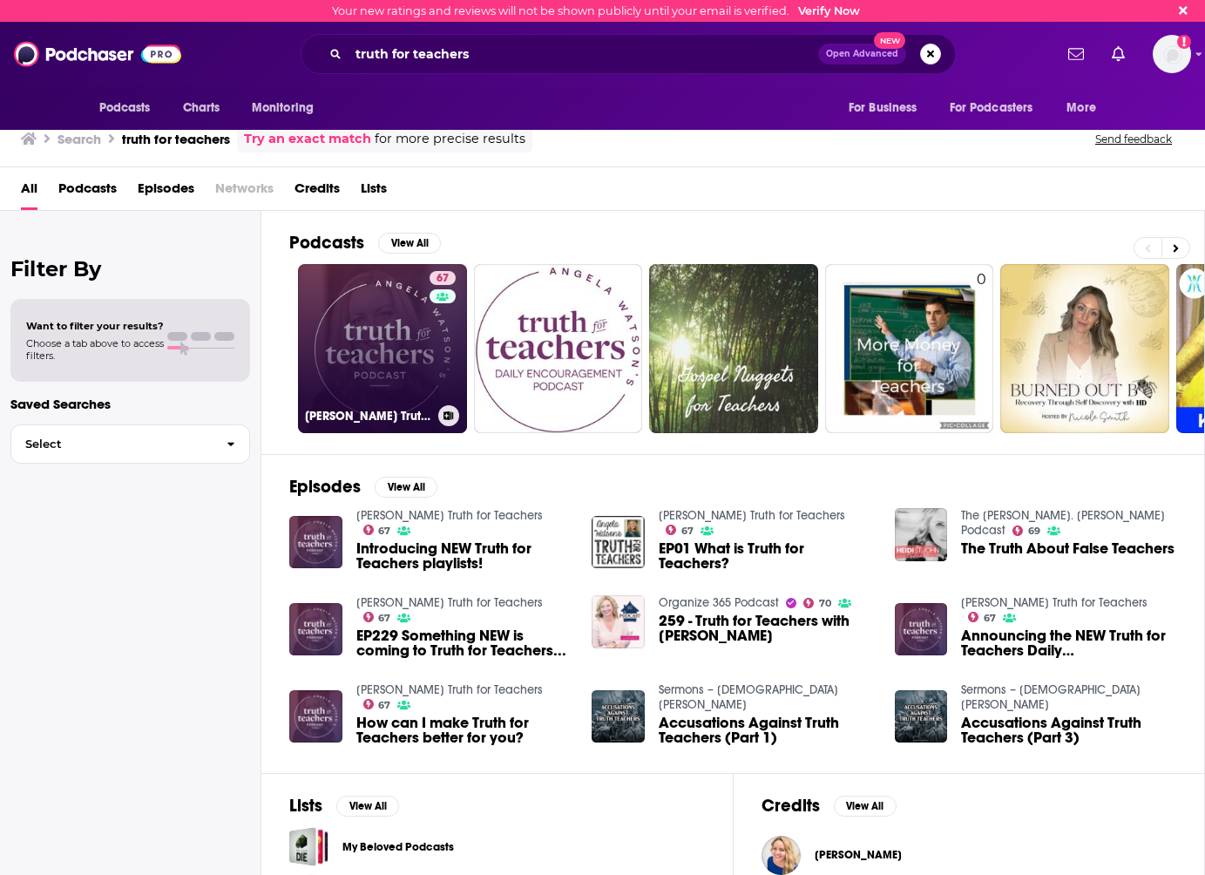
click at [347, 334] on link "67 [PERSON_NAME] Truth for Teachers" at bounding box center [382, 348] width 169 height 169
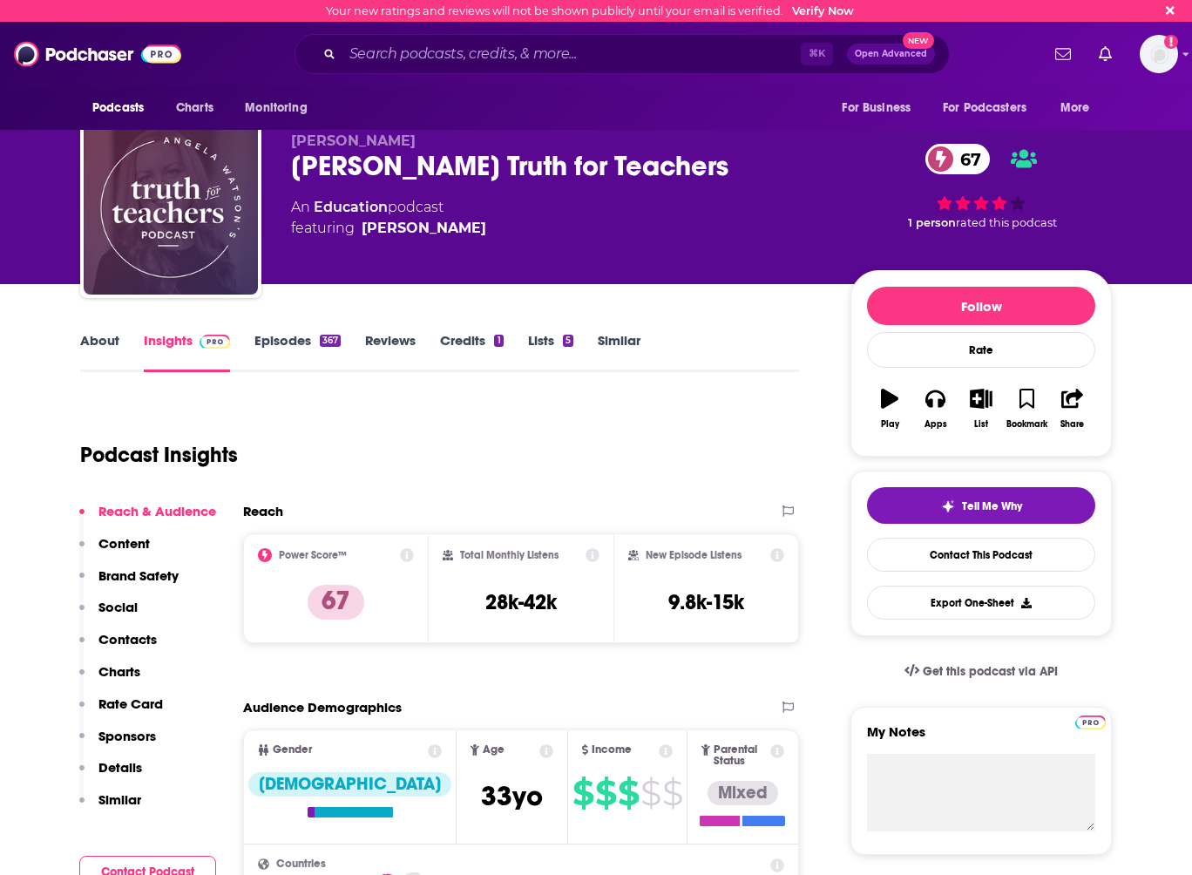
click at [132, 635] on p "Contacts" at bounding box center [127, 639] width 58 height 17
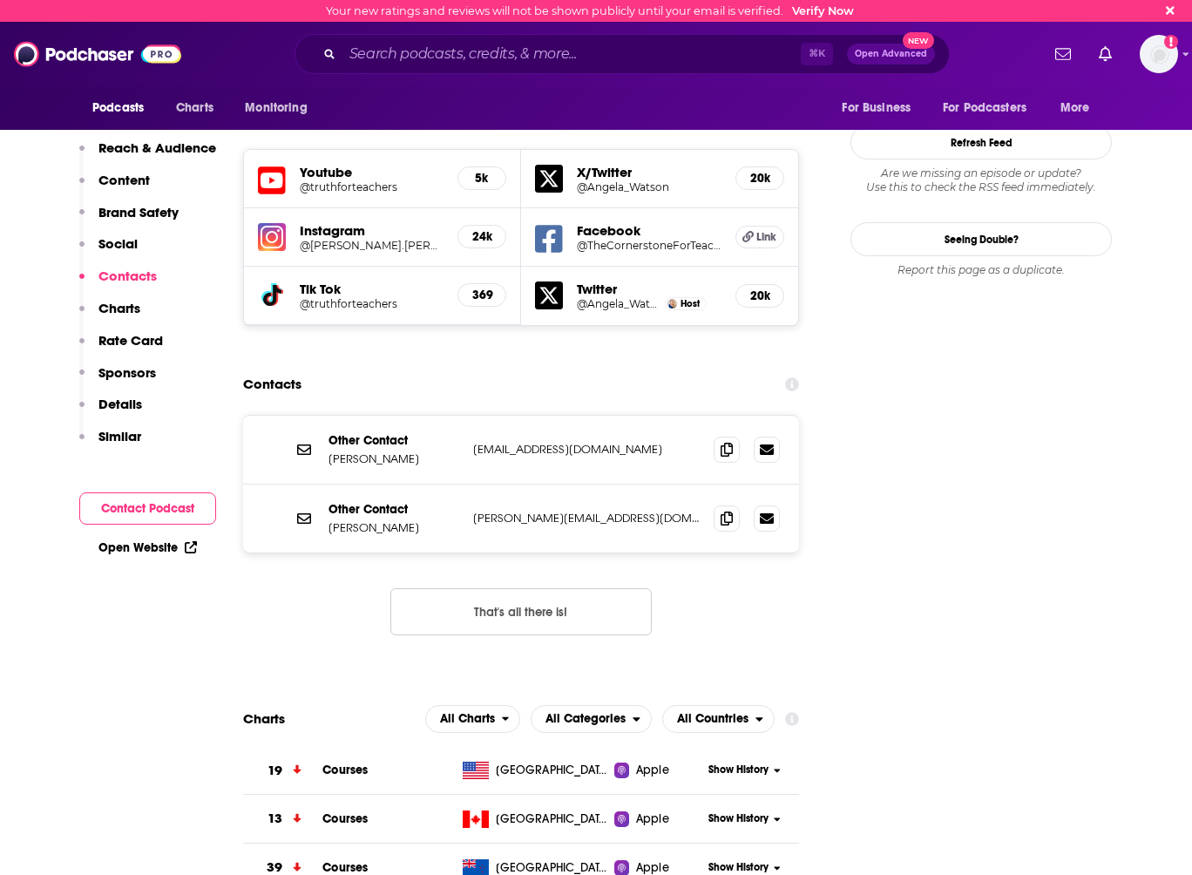
scroll to position [2004, 0]
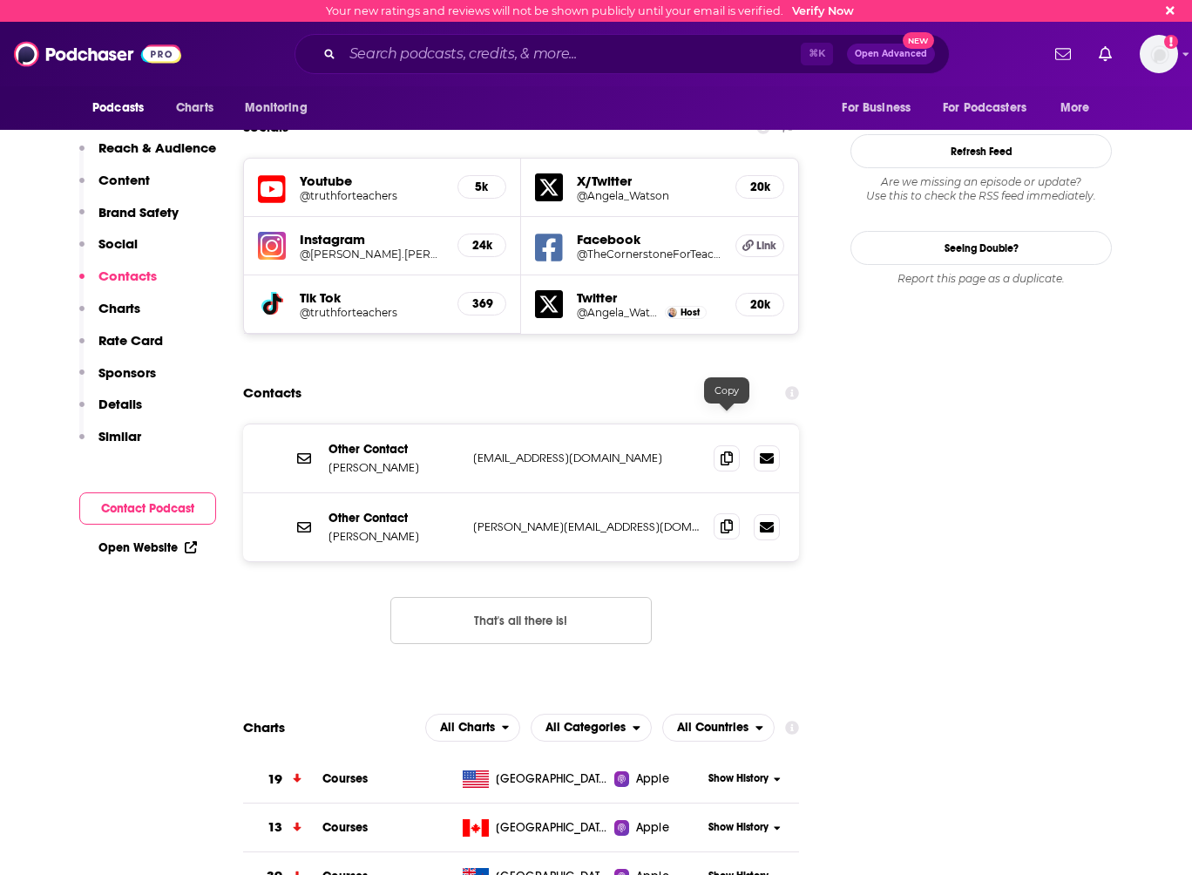
click at [727, 520] on icon at bounding box center [727, 527] width 12 height 14
